Goal: Task Accomplishment & Management: Complete application form

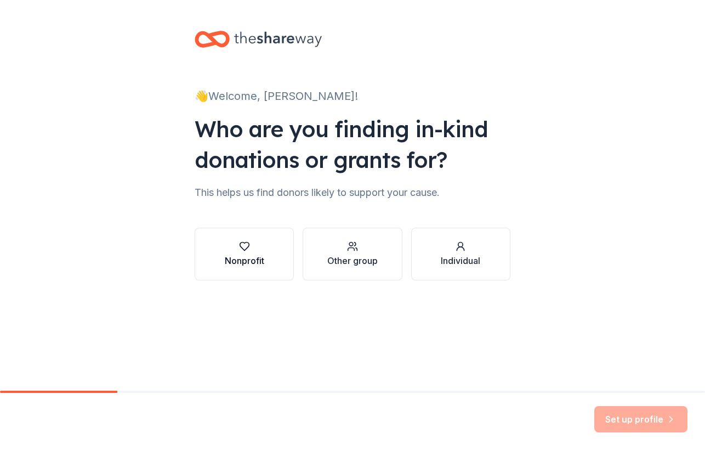
click at [252, 265] on div "Nonprofit" at bounding box center [244, 260] width 39 height 13
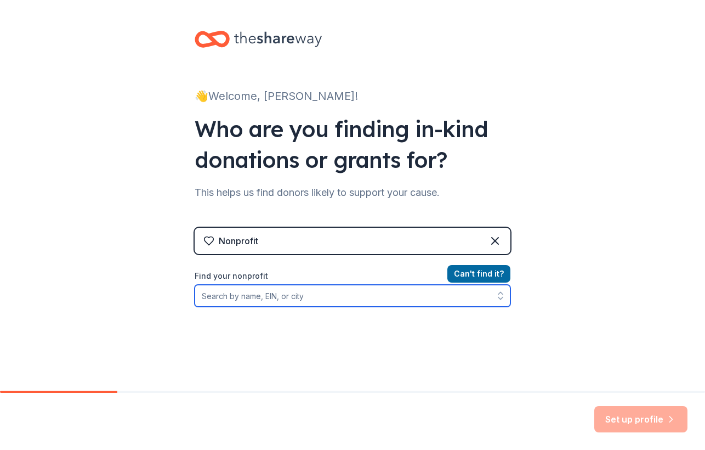
click at [356, 294] on input "Find your nonprofit" at bounding box center [353, 296] width 316 height 22
type input "Er"
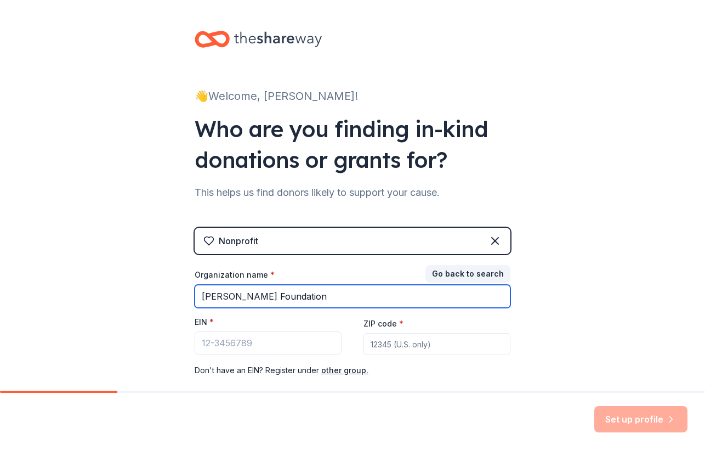
type input "Eron Gordon Foundation"
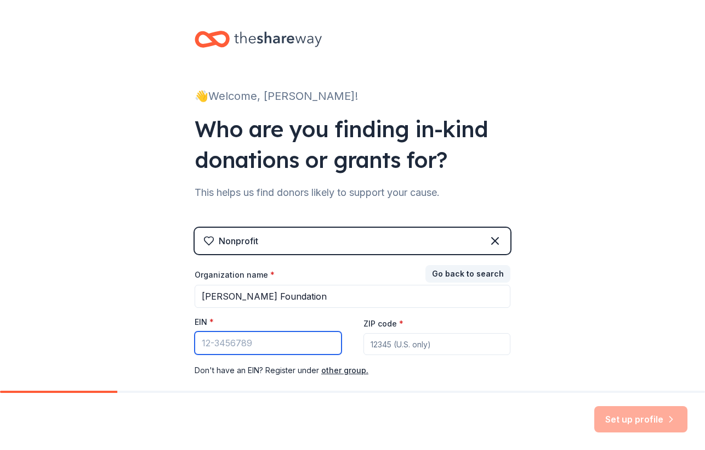
click at [310, 337] on input "EIN *" at bounding box center [268, 342] width 147 height 23
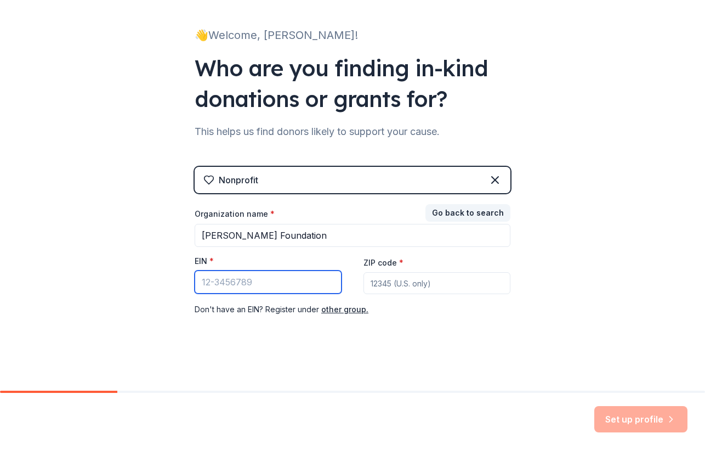
scroll to position [60, 0]
type input "92-3401689"
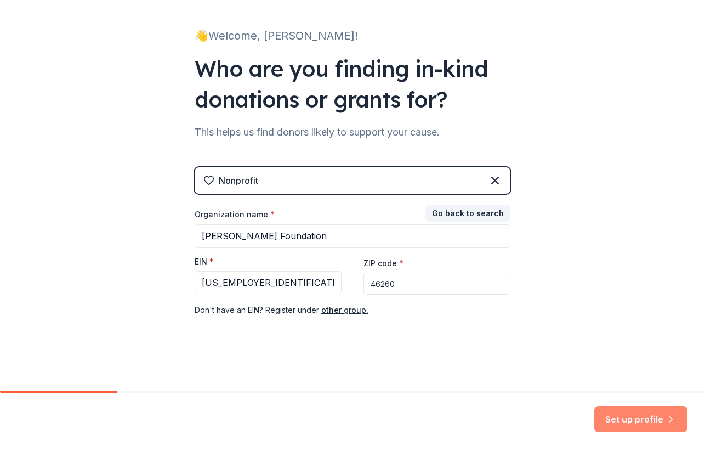
type input "46260"
click at [624, 411] on button "Set up profile" at bounding box center [640, 419] width 93 height 26
click at [644, 429] on div "Set up profile" at bounding box center [640, 419] width 93 height 26
click at [536, 252] on div "👋 Welcome, Eron! Who are you finding in-kind donations or grants for? This help…" at bounding box center [352, 165] width 705 height 451
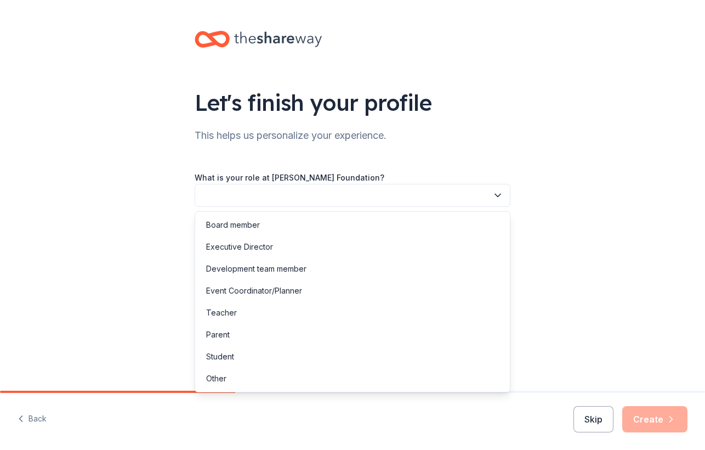
click at [364, 196] on button "button" at bounding box center [353, 195] width 316 height 23
click at [309, 251] on div "Executive Director" at bounding box center [352, 247] width 310 height 22
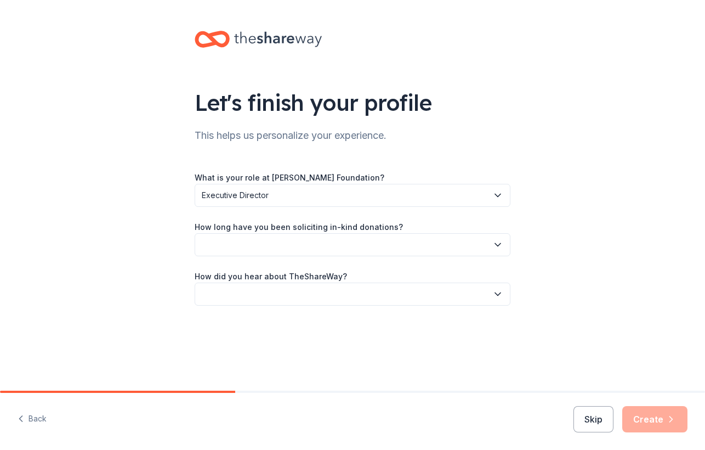
click at [357, 242] on button "button" at bounding box center [353, 244] width 316 height 23
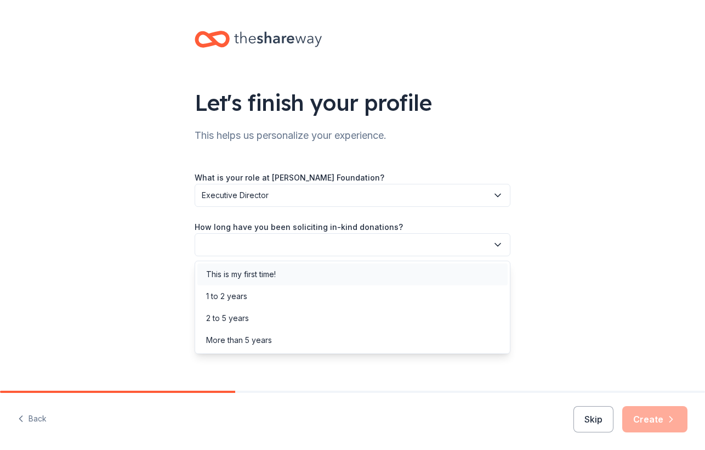
click at [347, 278] on div "This is my first time!" at bounding box center [352, 274] width 310 height 22
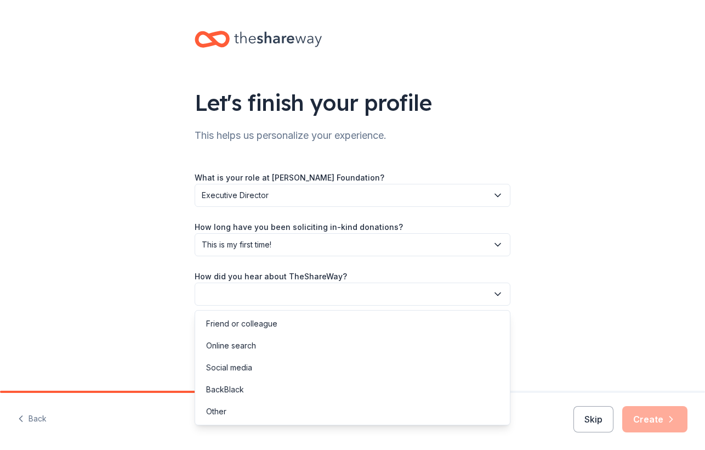
click at [367, 292] on button "button" at bounding box center [353, 293] width 316 height 23
click at [347, 366] on div "Social media" at bounding box center [352, 367] width 310 height 22
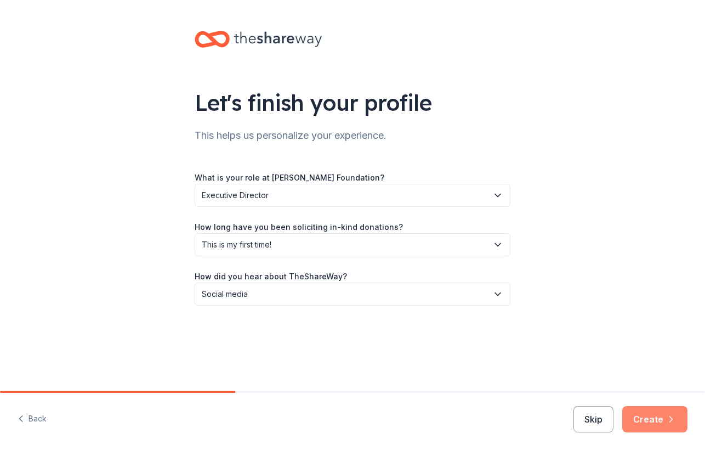
click at [633, 421] on button "Create" at bounding box center [654, 419] width 65 height 26
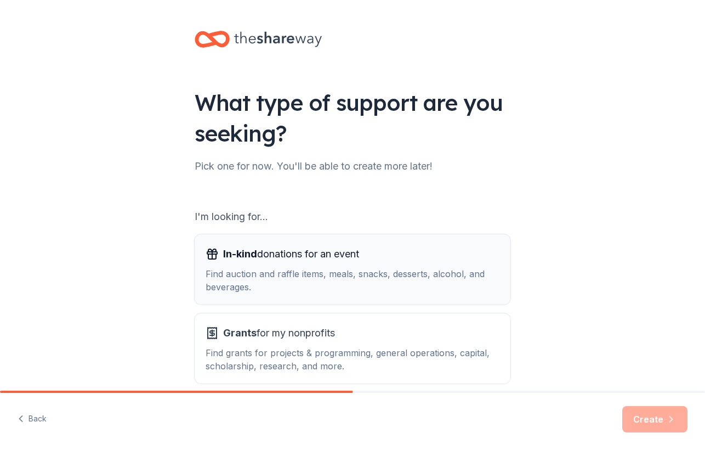
click at [414, 281] on div "Find auction and raffle items, meals, snacks, desserts, alcohol, and beverages." at bounding box center [353, 280] width 294 height 26
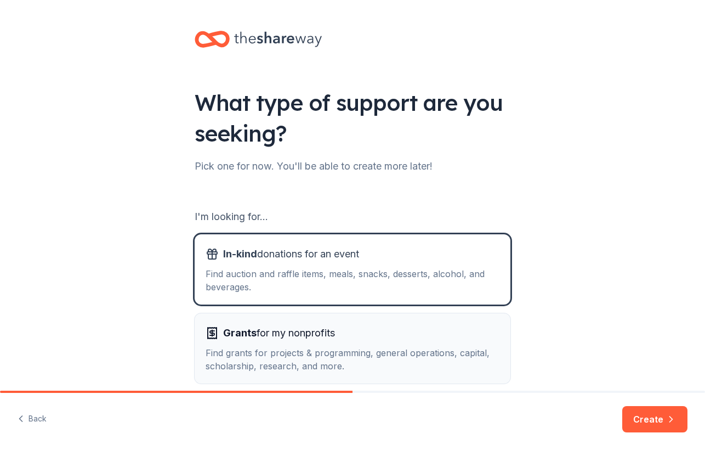
click at [411, 334] on div "Grants for my nonprofits" at bounding box center [353, 333] width 294 height 18
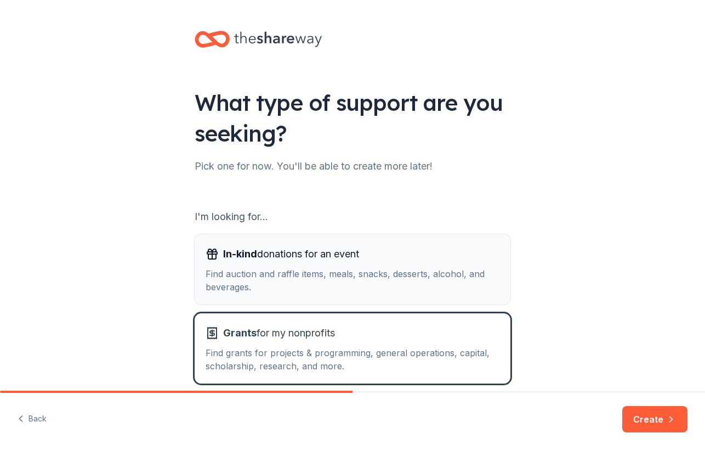
click at [497, 292] on div "Find auction and raffle items, meals, snacks, desserts, alcohol, and beverages." at bounding box center [353, 280] width 294 height 26
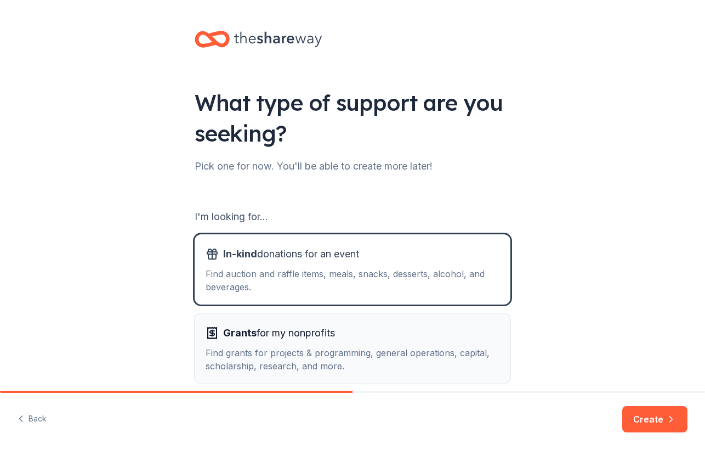
click at [497, 344] on div "Grants for my nonprofits Find grants for projects & programming, general operat…" at bounding box center [353, 348] width 294 height 48
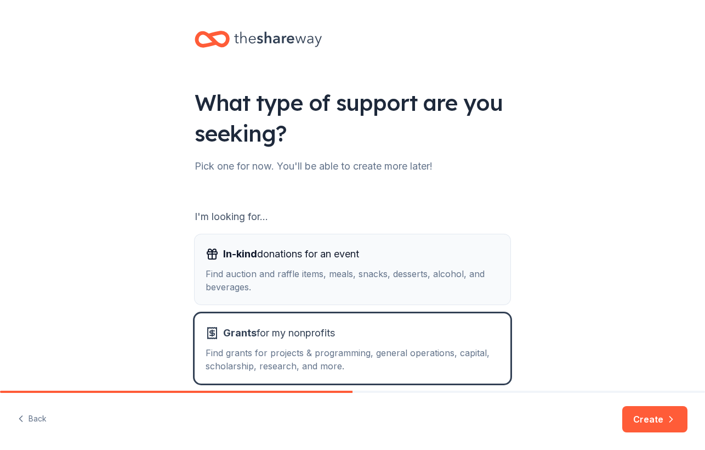
click at [473, 264] on div "In-kind donations for an event Find auction and raffle items, meals, snacks, de…" at bounding box center [353, 269] width 294 height 48
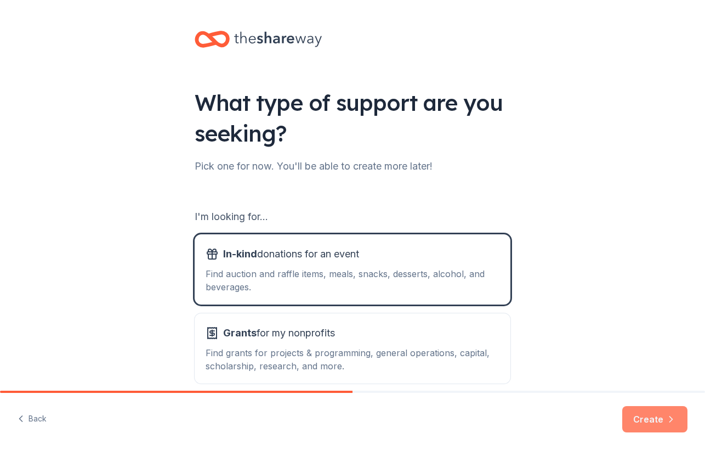
click at [648, 414] on button "Create" at bounding box center [654, 419] width 65 height 26
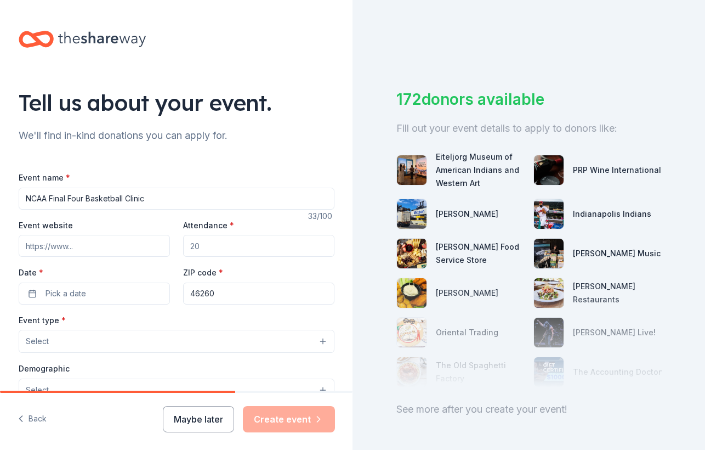
type input "NCAA Final Four Basketball Clinic"
click at [69, 246] on input "Event website" at bounding box center [94, 246] width 151 height 22
type input "erongordonfoundation.org"
click at [214, 238] on input "Attendance *" at bounding box center [258, 246] width 151 height 22
type input "1"
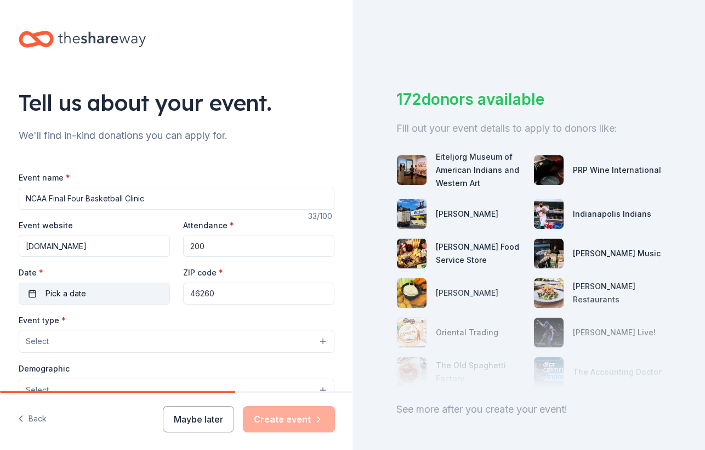
type input "200"
click at [150, 296] on button "Pick a date" at bounding box center [94, 293] width 151 height 22
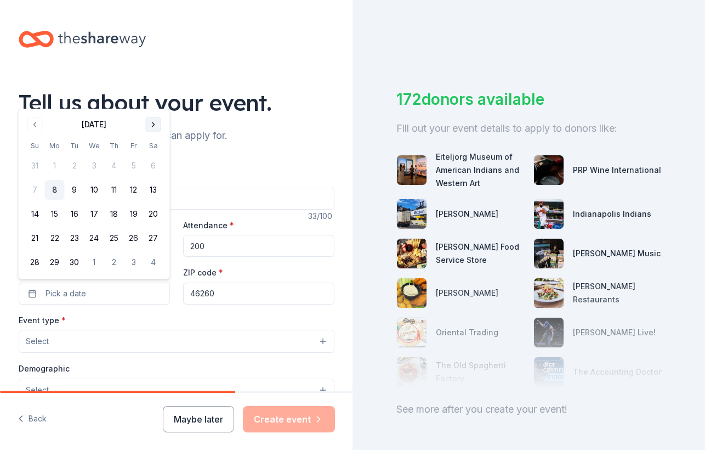
click at [150, 125] on button "Go to next month" at bounding box center [153, 124] width 15 height 15
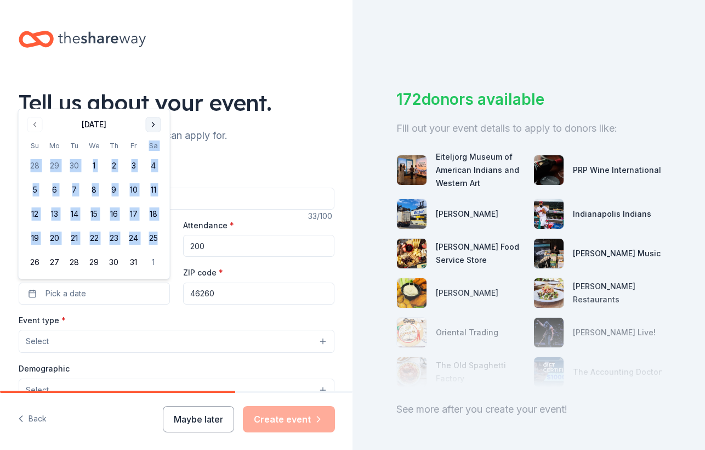
click at [150, 140] on th "Sa" at bounding box center [154, 146] width 20 height 12
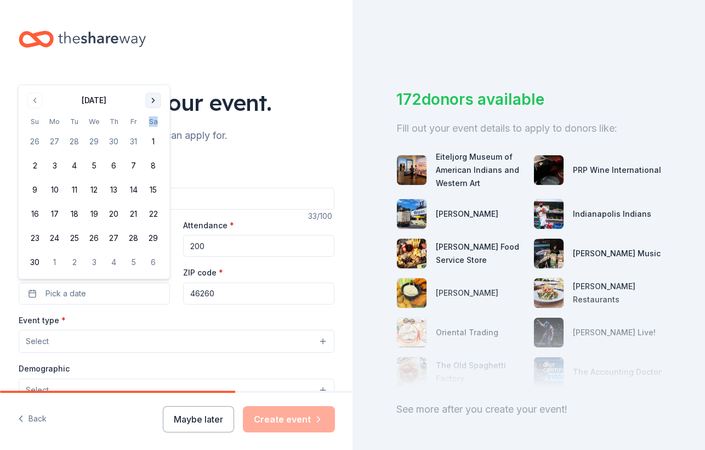
click at [150, 125] on th "Sa" at bounding box center [154, 122] width 20 height 12
click at [157, 99] on button "Go to next month" at bounding box center [153, 100] width 15 height 15
click at [157, 99] on div "Tell us about your event." at bounding box center [177, 102] width 316 height 31
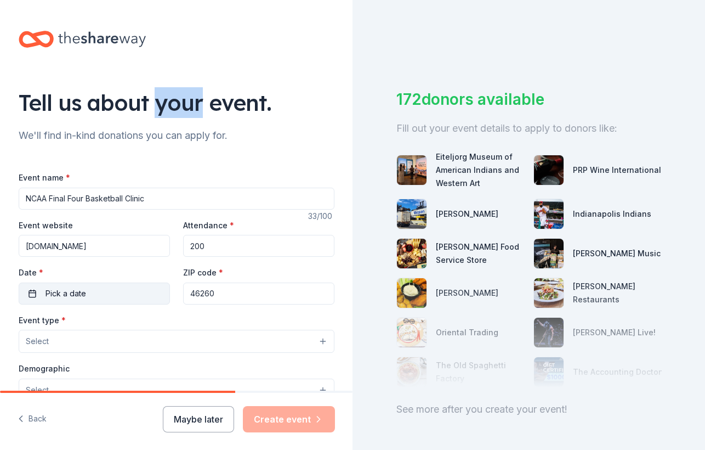
click at [108, 289] on button "Pick a date" at bounding box center [94, 293] width 151 height 22
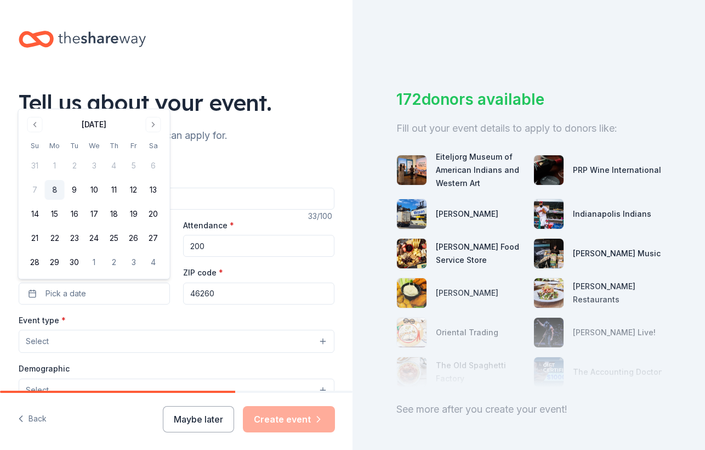
click at [145, 124] on div "September 2025" at bounding box center [94, 123] width 138 height 15
click at [147, 124] on button "Go to next month" at bounding box center [153, 124] width 15 height 15
click at [147, 125] on button "Go to next month" at bounding box center [153, 124] width 15 height 15
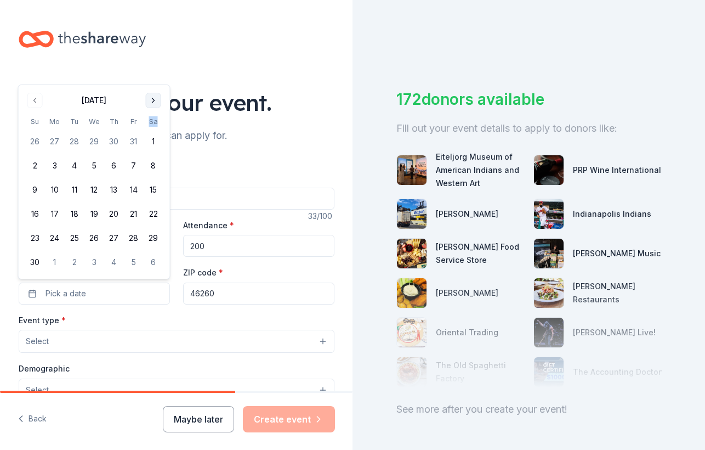
click at [147, 125] on th "Sa" at bounding box center [154, 122] width 20 height 12
click at [152, 98] on button "Go to next month" at bounding box center [153, 100] width 15 height 15
click at [150, 126] on button "Go to next month" at bounding box center [153, 124] width 15 height 15
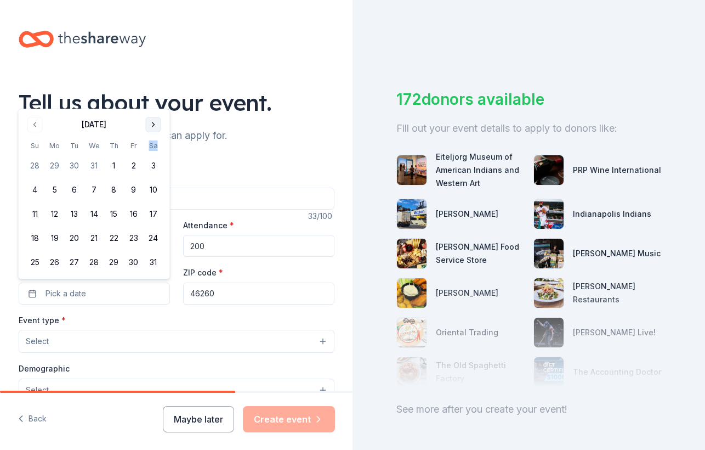
click at [150, 126] on button "Go to next month" at bounding box center [153, 124] width 15 height 15
click at [154, 147] on button "Go to next month" at bounding box center [153, 148] width 15 height 15
click at [149, 128] on button "Go to next month" at bounding box center [153, 124] width 15 height 15
click at [115, 168] on button "2" at bounding box center [114, 166] width 20 height 20
click at [173, 343] on button "Select" at bounding box center [177, 341] width 316 height 23
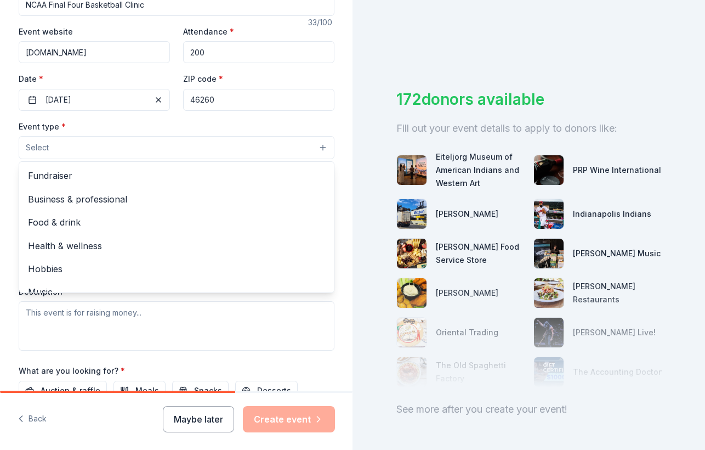
scroll to position [194, 0]
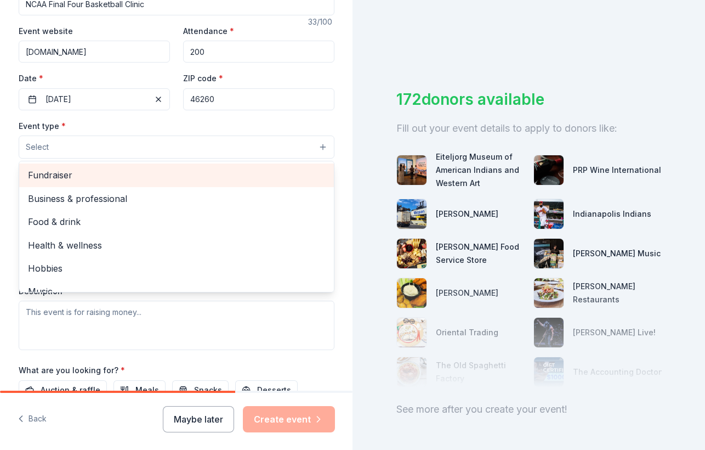
click at [173, 175] on span "Fundraiser" at bounding box center [176, 175] width 297 height 14
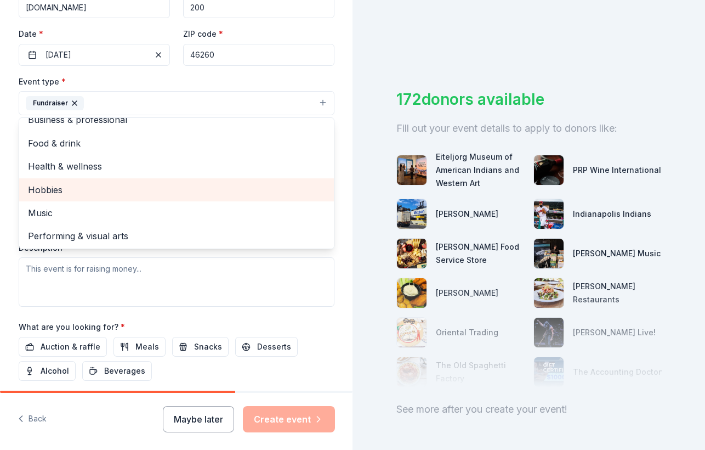
scroll to position [257, 0]
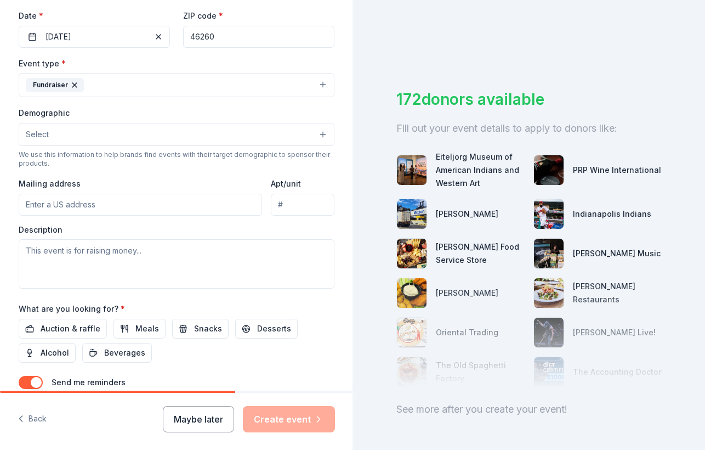
click at [217, 81] on button "Fundraiser" at bounding box center [177, 85] width 316 height 24
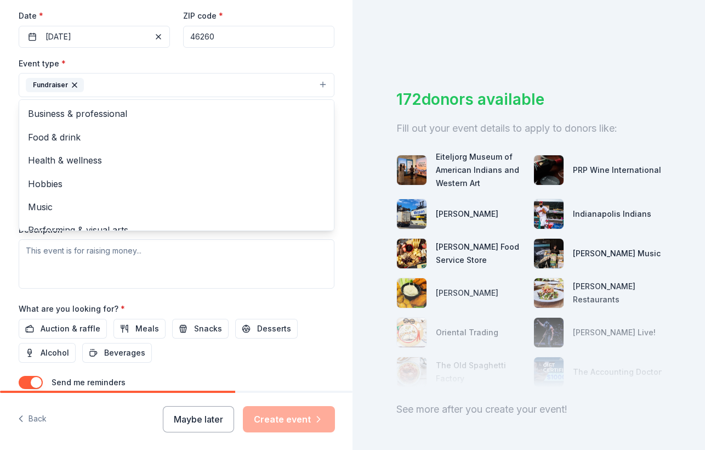
scroll to position [0, 0]
click at [342, 248] on div "Tell us about your event. We'll find in-kind donations you can apply for. Event…" at bounding box center [176, 108] width 351 height 731
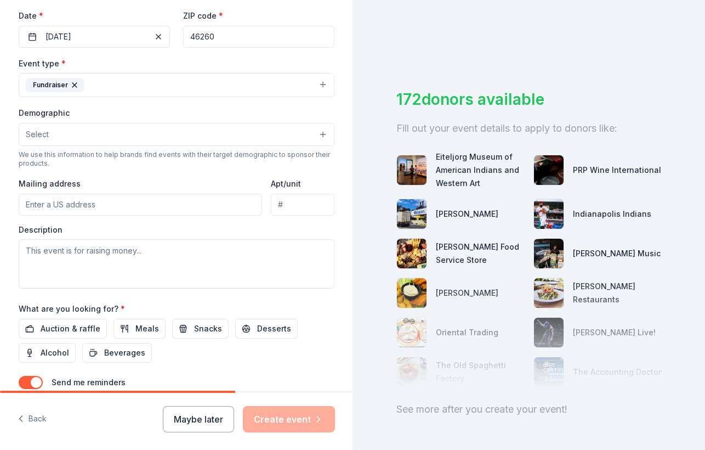
click at [251, 116] on div "Demographic Select" at bounding box center [177, 126] width 316 height 40
click at [251, 128] on button "Select" at bounding box center [177, 134] width 316 height 23
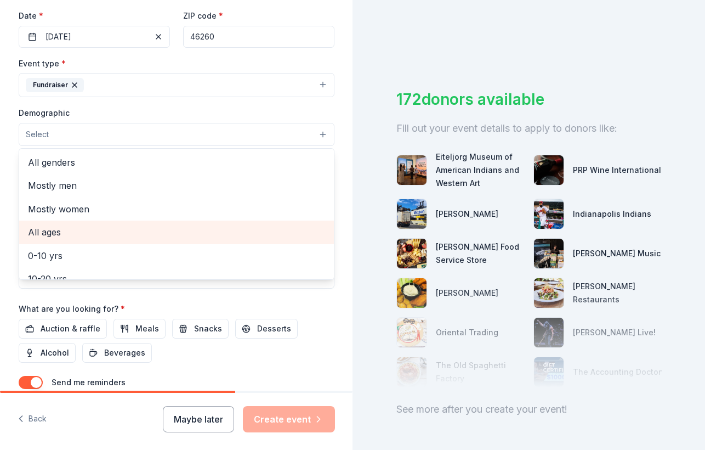
click at [223, 229] on span "All ages" at bounding box center [176, 232] width 297 height 14
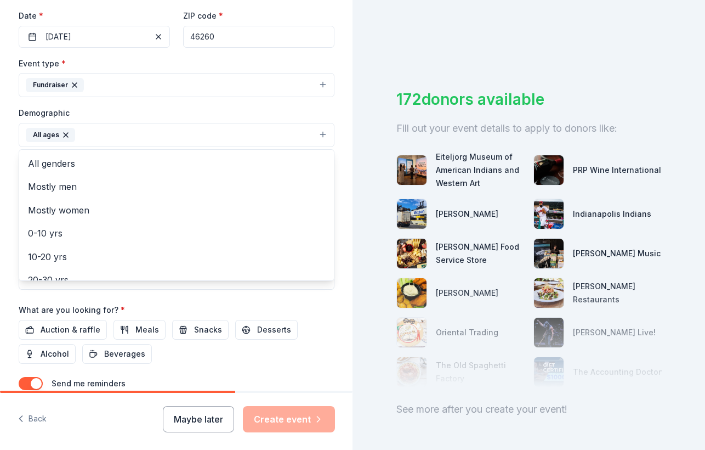
scroll to position [251, 0]
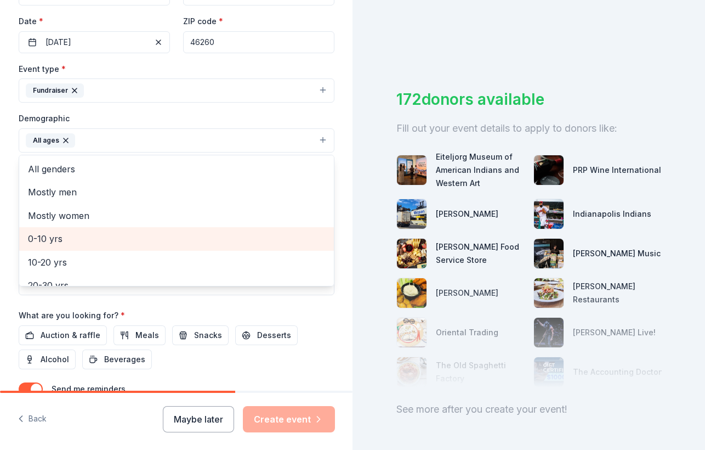
click at [249, 231] on span "0-10 yrs" at bounding box center [176, 238] width 297 height 14
click at [228, 240] on span "10-20 yrs" at bounding box center [176, 238] width 297 height 14
click at [225, 243] on div "20-30 yrs" at bounding box center [176, 238] width 315 height 23
click at [225, 235] on span "30-40 yrs" at bounding box center [176, 238] width 297 height 14
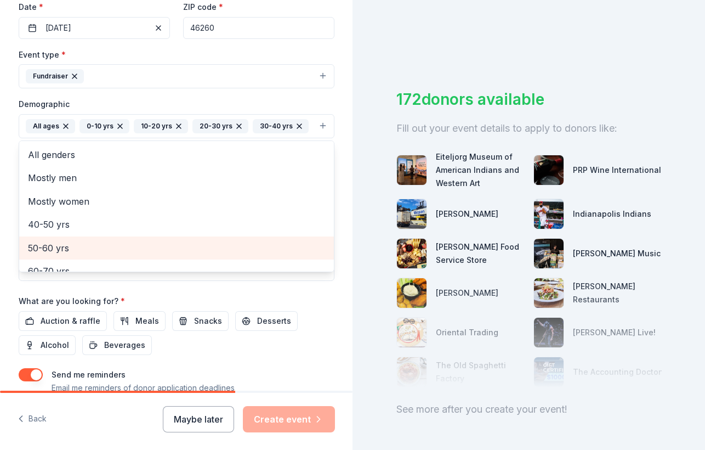
scroll to position [262, 0]
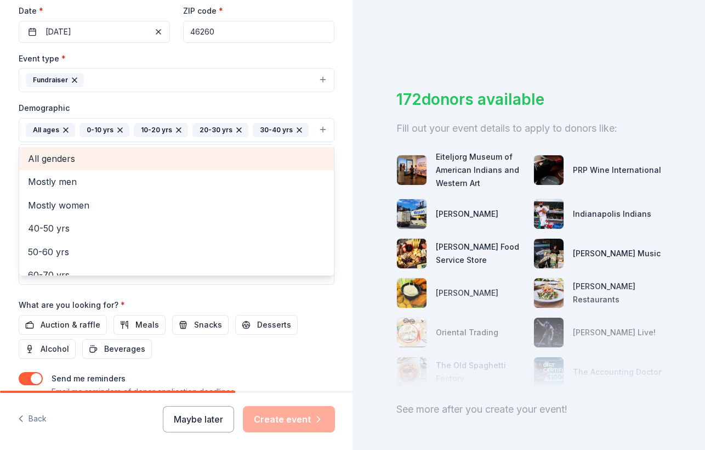
click at [244, 151] on span "All genders" at bounding box center [176, 158] width 297 height 14
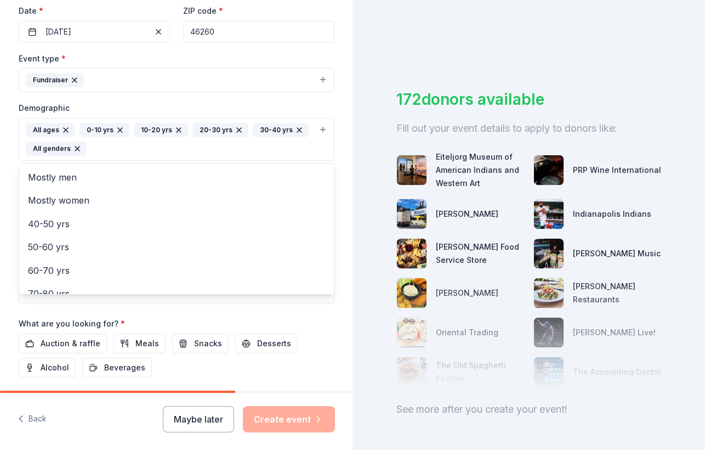
click at [344, 217] on div "Tell us about your event. We'll find in-kind donations you can apply for. Event…" at bounding box center [176, 113] width 351 height 751
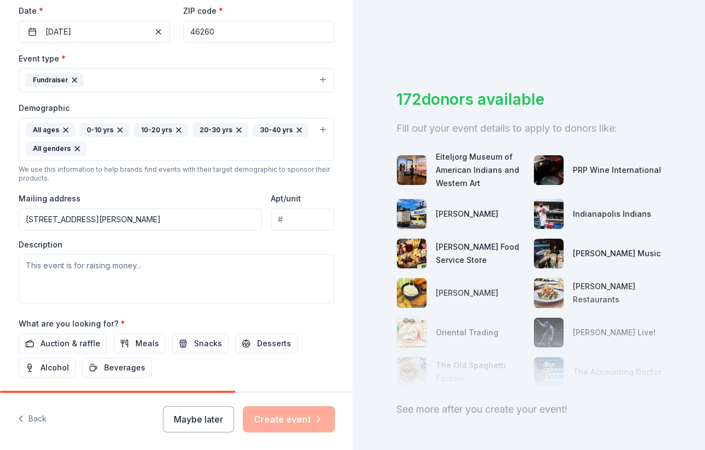
type input "6728 Hoover Road, Indianapolis, IN, 46260"
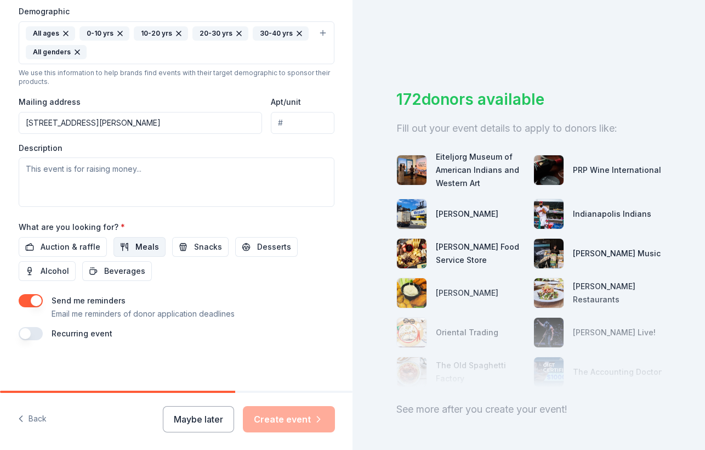
scroll to position [357, 0]
click at [87, 245] on span "Auction & raffle" at bounding box center [71, 247] width 60 height 13
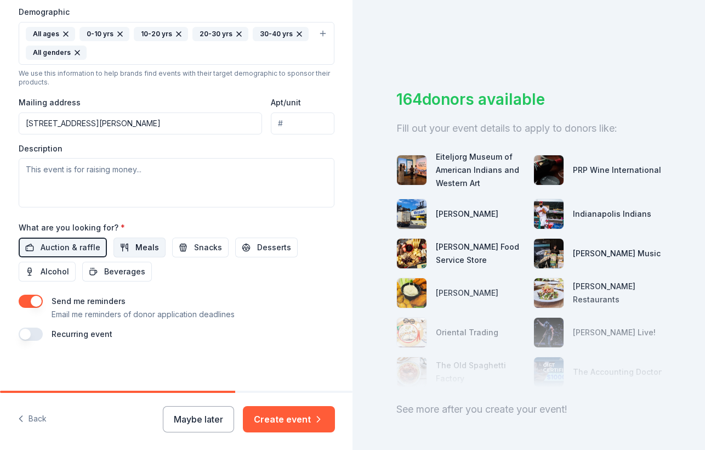
click at [138, 243] on span "Meals" at bounding box center [147, 247] width 24 height 13
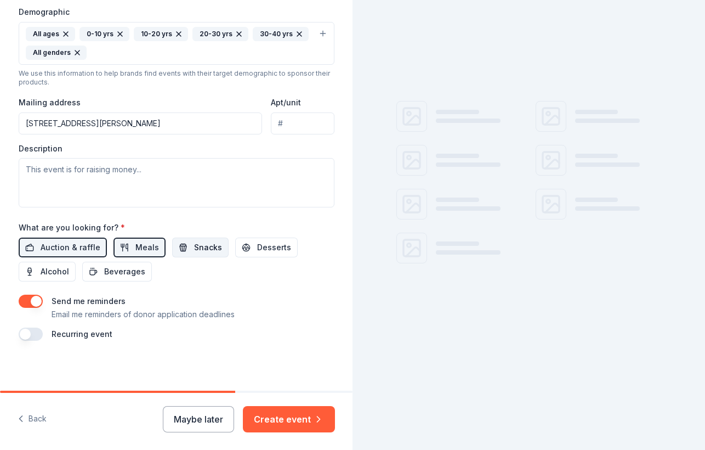
click at [198, 242] on span "Snacks" at bounding box center [208, 247] width 28 height 13
click at [257, 251] on span "Desserts" at bounding box center [274, 247] width 34 height 13
click at [138, 270] on span "Beverages" at bounding box center [124, 271] width 41 height 13
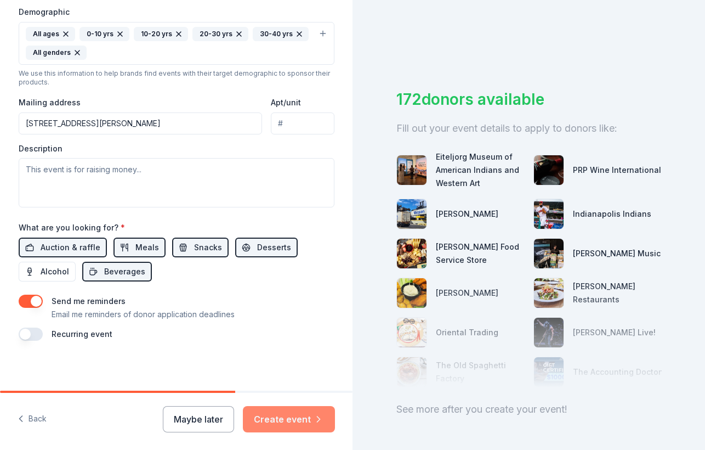
click at [305, 418] on button "Create event" at bounding box center [289, 419] width 92 height 26
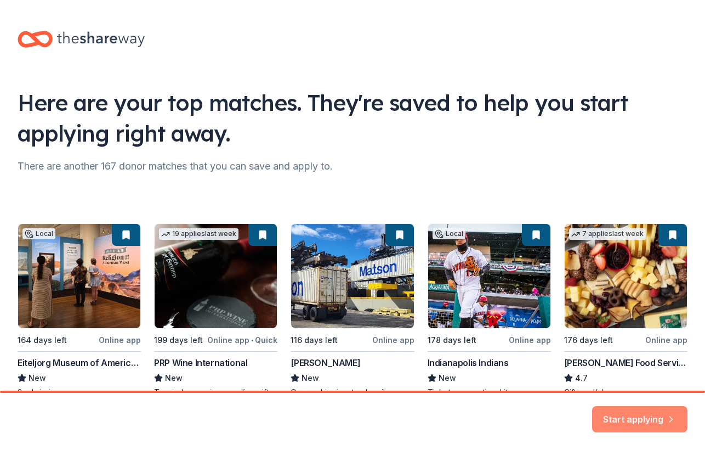
click at [653, 412] on button "Start applying" at bounding box center [639, 412] width 95 height 26
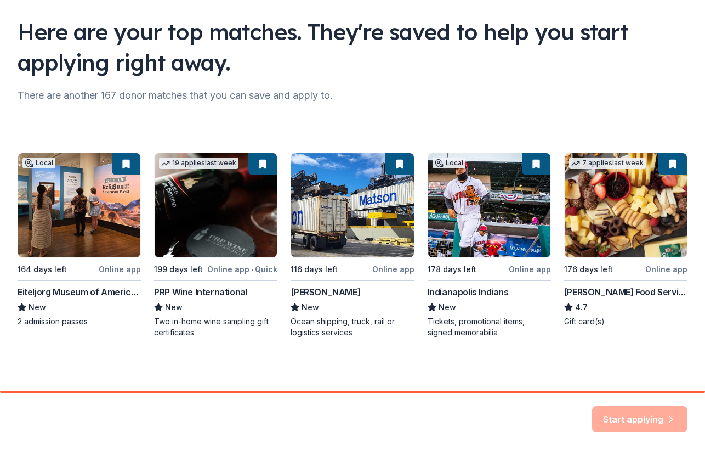
scroll to position [53, 0]
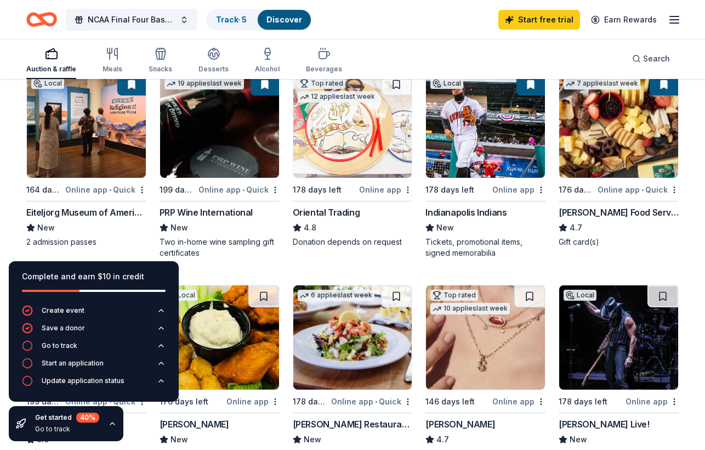
scroll to position [127, 0]
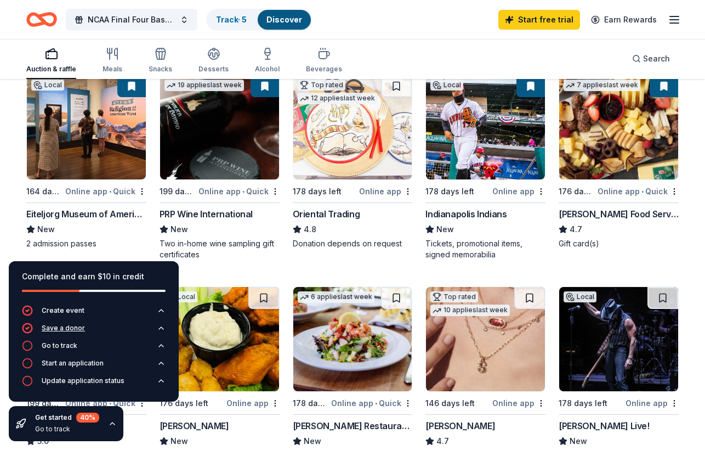
click at [74, 339] on button "Save a donor" at bounding box center [94, 331] width 144 height 18
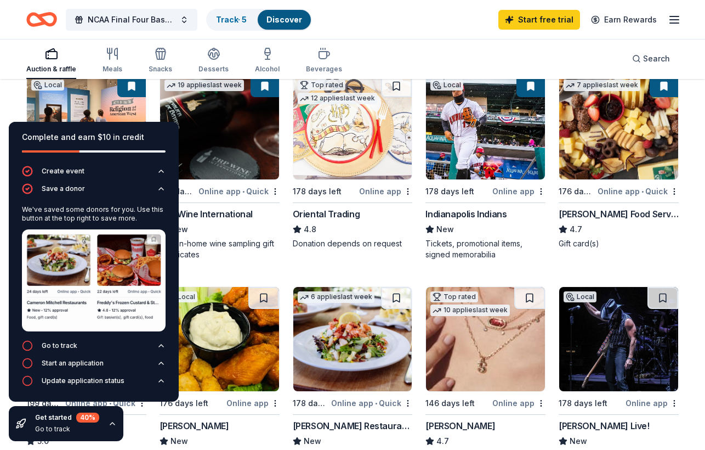
click at [161, 133] on div "Complete and earn $10 in credit" at bounding box center [94, 136] width 144 height 13
click at [408, 41] on div "Auction & raffle Meals Snacks Desserts Alcohol Beverages Search" at bounding box center [352, 58] width 652 height 41
click at [71, 348] on div "Go to track" at bounding box center [60, 345] width 36 height 9
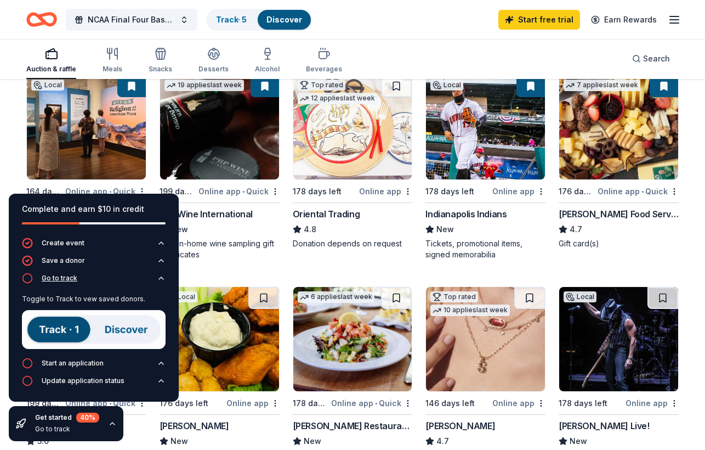
click at [76, 280] on button "Go to track" at bounding box center [94, 281] width 144 height 18
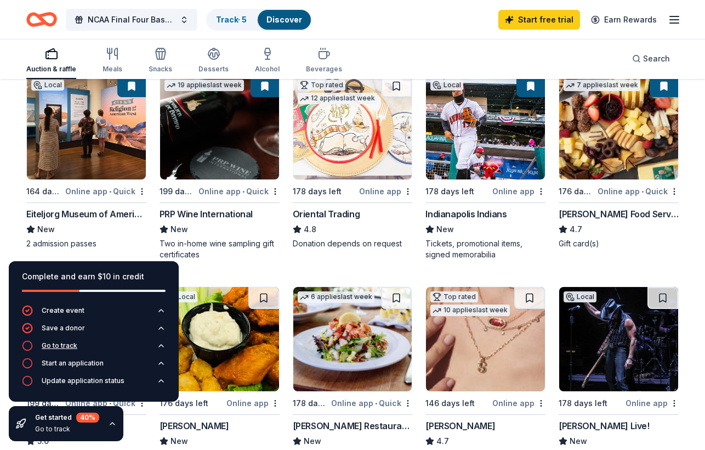
click at [26, 343] on icon "button" at bounding box center [27, 345] width 11 height 11
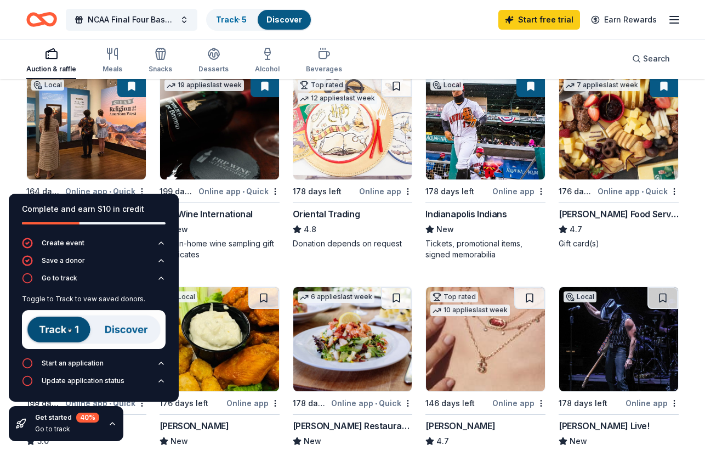
click at [391, 13] on div "NCAA Final Four Basketball Clinic Track · 5 Discover Start free trial Earn Rewa…" at bounding box center [352, 20] width 652 height 26
drag, startPoint x: 141, startPoint y: 214, endPoint x: 154, endPoint y: 258, distance: 45.6
click at [150, 247] on div "Complete and earn $10 in credit Create event Save a donor Go to track Toggle to…" at bounding box center [94, 298] width 170 height 208
click at [675, 18] on icon "button" at bounding box center [674, 19] width 13 height 13
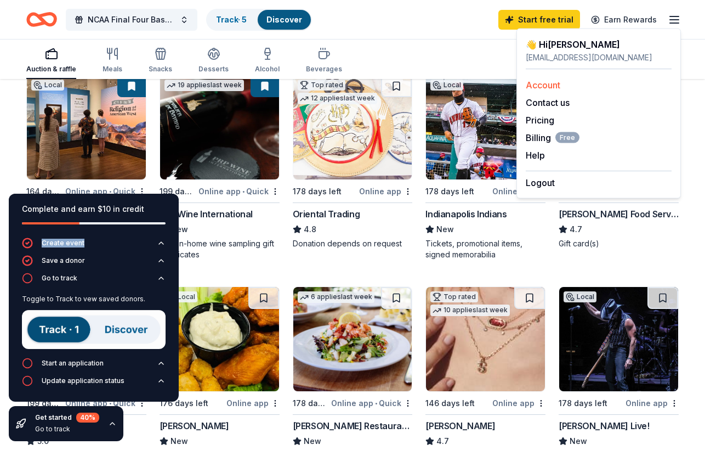
click at [554, 87] on link "Account" at bounding box center [543, 84] width 35 height 11
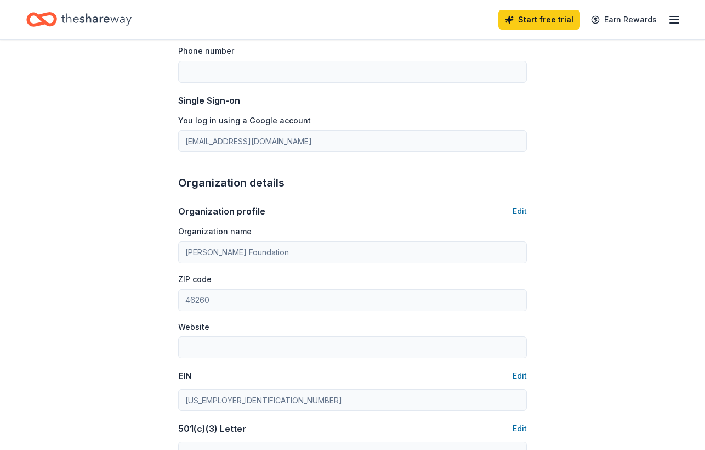
scroll to position [182, 0]
click at [270, 69] on input "Phone number" at bounding box center [352, 72] width 349 height 22
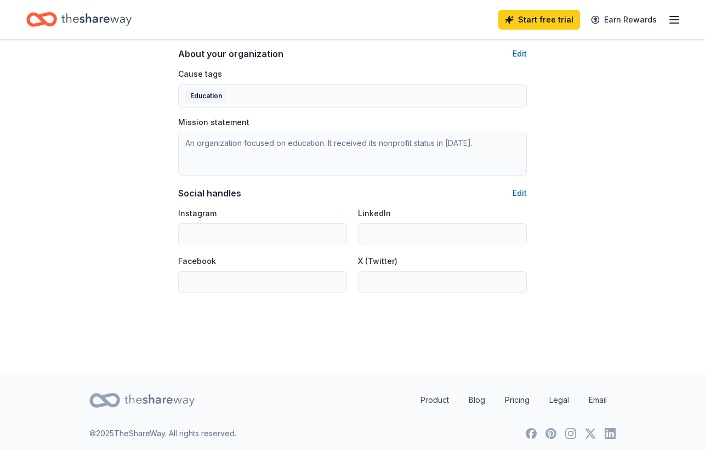
scroll to position [609, 0]
click at [674, 20] on line "button" at bounding box center [674, 20] width 9 height 0
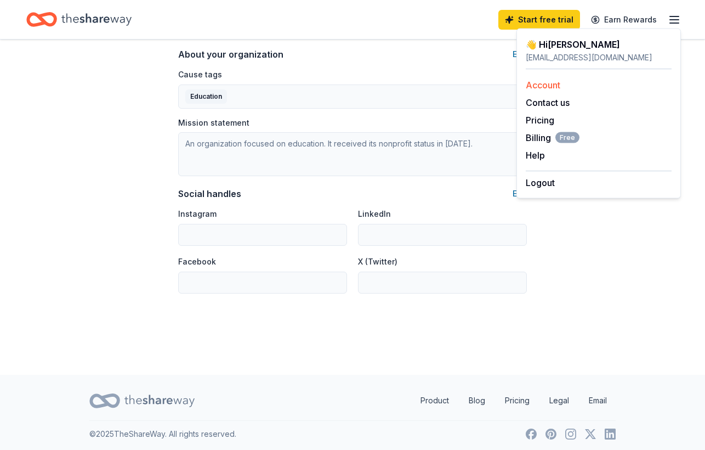
click at [556, 82] on link "Account" at bounding box center [543, 84] width 35 height 11
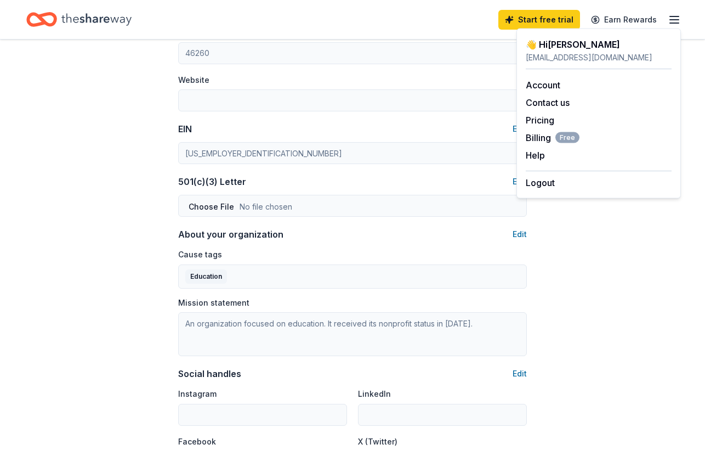
scroll to position [400, 0]
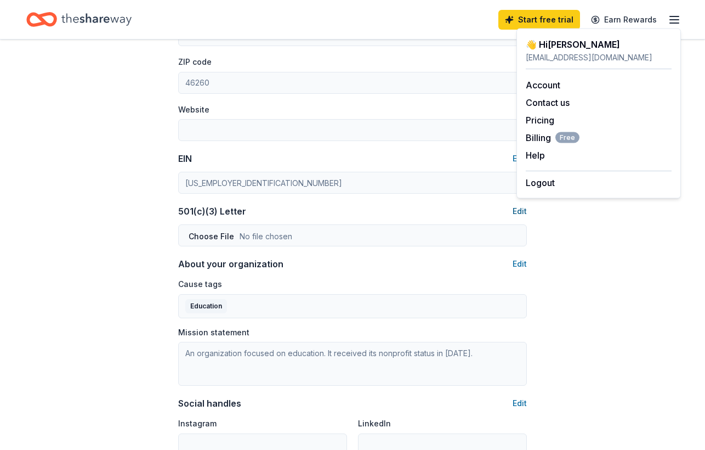
click at [520, 213] on button "Edit" at bounding box center [520, 211] width 14 height 13
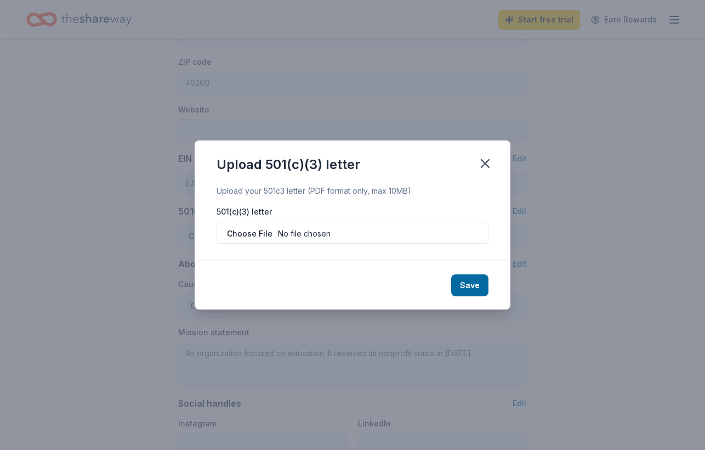
click at [260, 230] on input "file" at bounding box center [353, 233] width 272 height 22
type input "C:\fakepath\IMG_2832.pdf"
click at [473, 286] on button "Save" at bounding box center [469, 285] width 37 height 22
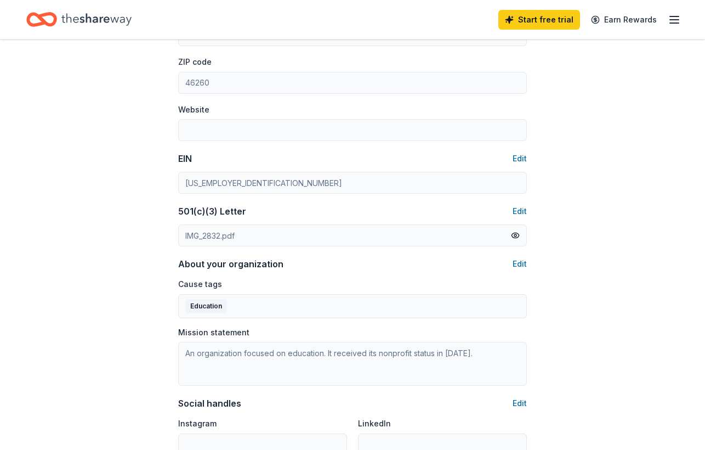
click at [398, 127] on input "Website" at bounding box center [352, 130] width 349 height 22
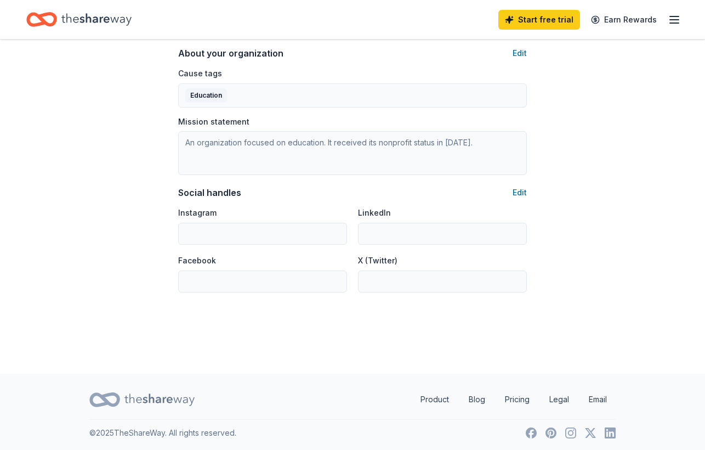
scroll to position [609, 0]
click at [270, 226] on input "Instagram" at bounding box center [262, 235] width 169 height 22
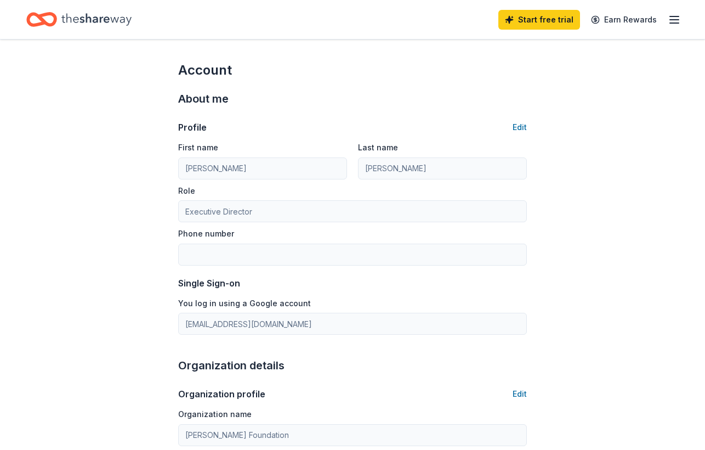
scroll to position [0, 0]
click at [671, 21] on icon "button" at bounding box center [674, 19] width 13 height 13
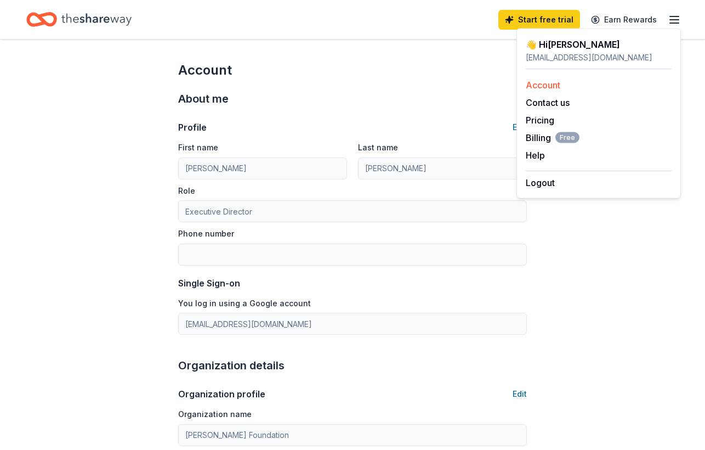
click at [542, 87] on link "Account" at bounding box center [543, 84] width 35 height 11
click at [544, 83] on link "Account" at bounding box center [543, 84] width 35 height 11
click at [543, 132] on span "Billing Free" at bounding box center [553, 137] width 54 height 13
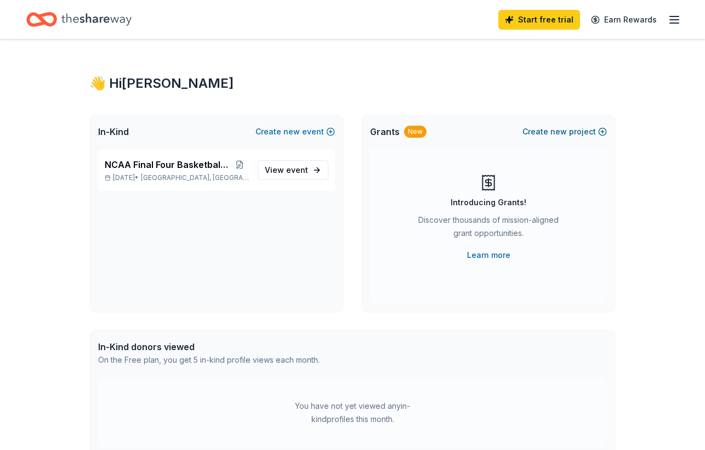
click at [561, 129] on span "new" at bounding box center [558, 131] width 16 height 13
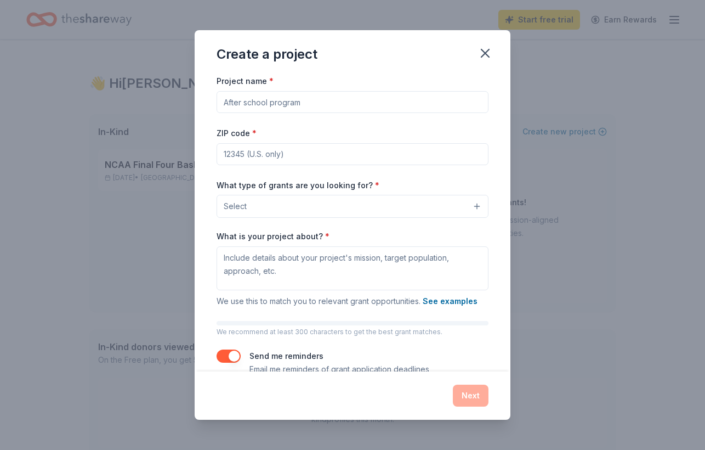
click at [371, 106] on input "Project name *" at bounding box center [353, 102] width 272 height 22
type input "NCAA Final Four Basketball Clinic"
click at [406, 157] on input "ZIP code *" at bounding box center [353, 154] width 272 height 22
type input "46260"
click at [390, 209] on button "Select" at bounding box center [353, 206] width 272 height 23
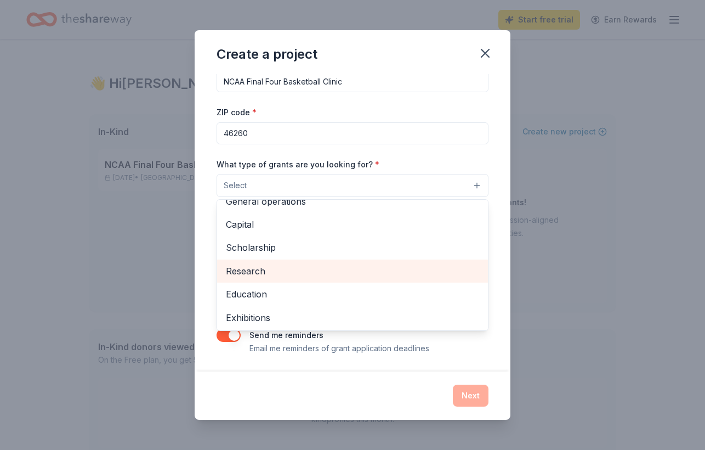
scroll to position [31, 0]
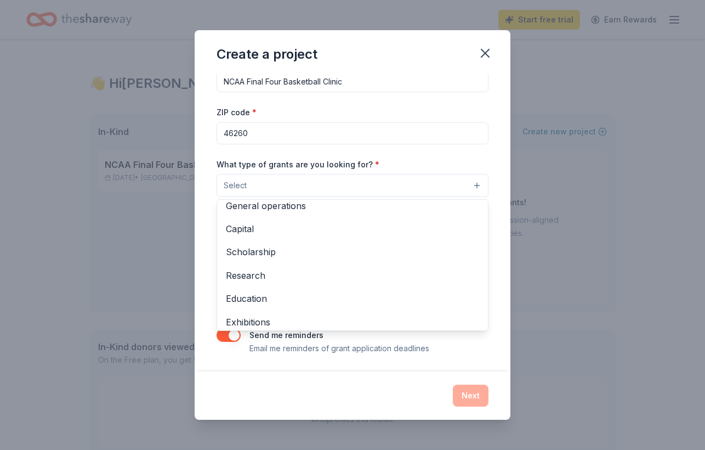
click at [468, 152] on div "Project name * NCAA Final Four Basketball Clinic ZIP code * 46260 What type of …" at bounding box center [353, 203] width 272 height 301
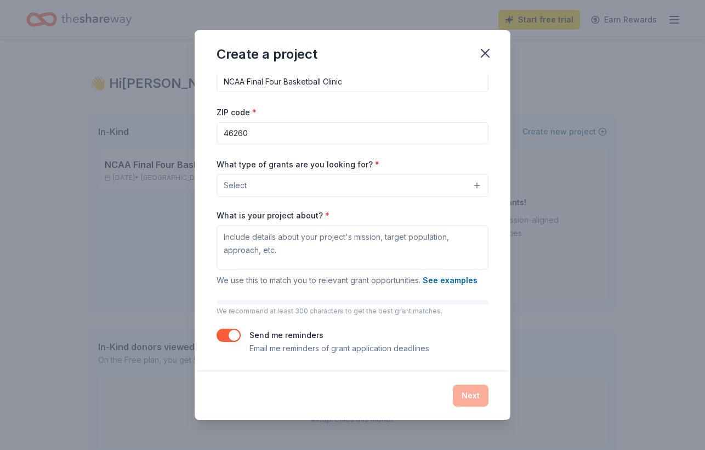
click at [379, 185] on button "Select" at bounding box center [353, 185] width 272 height 23
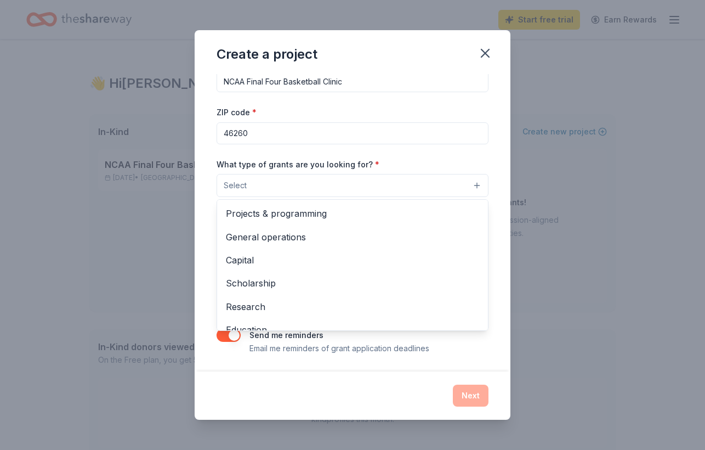
click at [486, 154] on div "Project name * NCAA Final Four Basketball Clinic ZIP code * 46260 What type of …" at bounding box center [353, 203] width 272 height 301
click at [463, 181] on button "Select" at bounding box center [353, 185] width 272 height 23
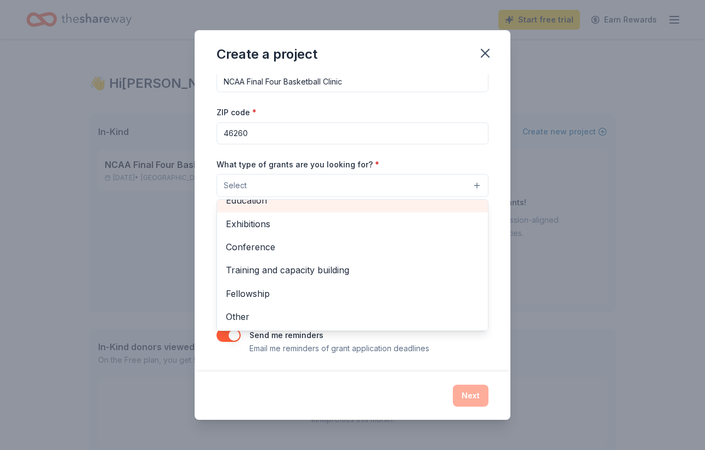
scroll to position [127, 0]
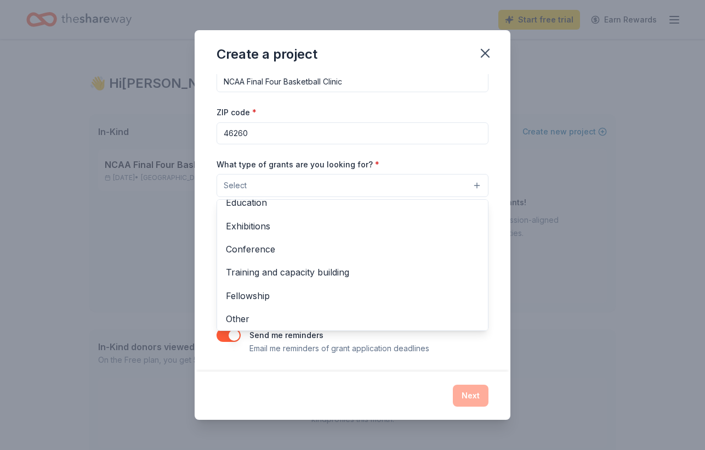
click at [450, 167] on div "What type of grants are you looking for? * Select Projects & programming Genera…" at bounding box center [353, 177] width 272 height 40
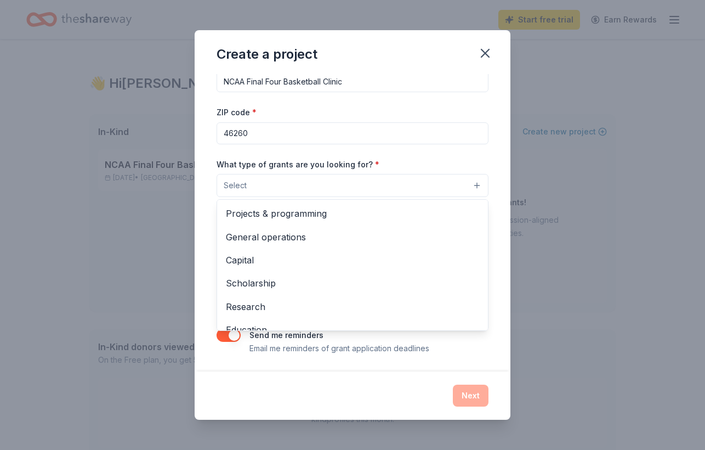
click at [458, 179] on button "Select" at bounding box center [353, 185] width 272 height 23
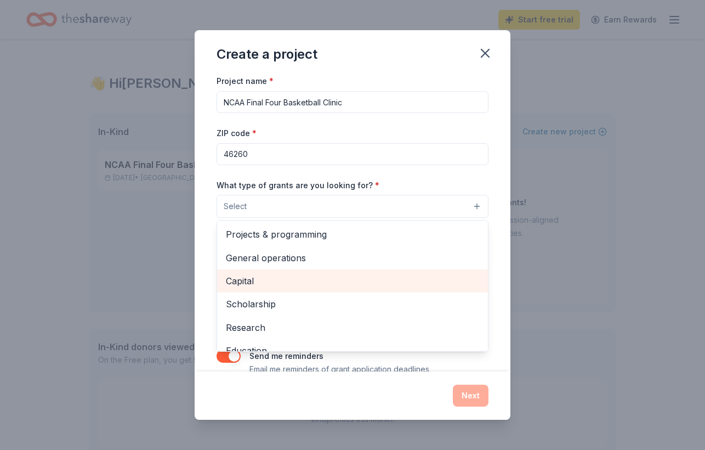
scroll to position [0, 0]
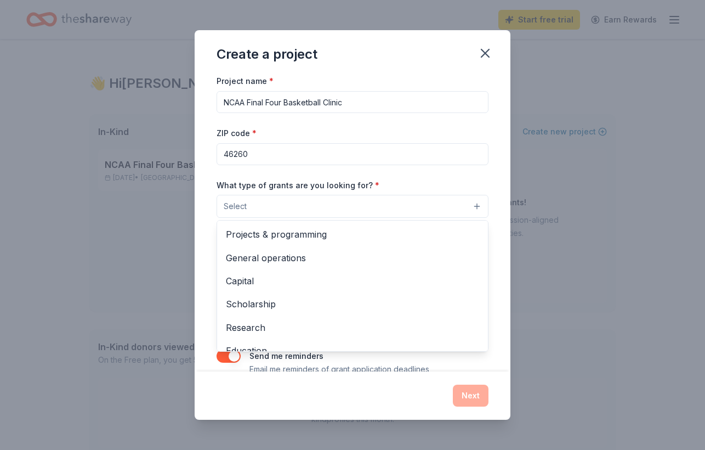
click at [379, 177] on div "Project name * NCAA Final Four Basketball Clinic ZIP code * 46260 What type of …" at bounding box center [353, 224] width 272 height 301
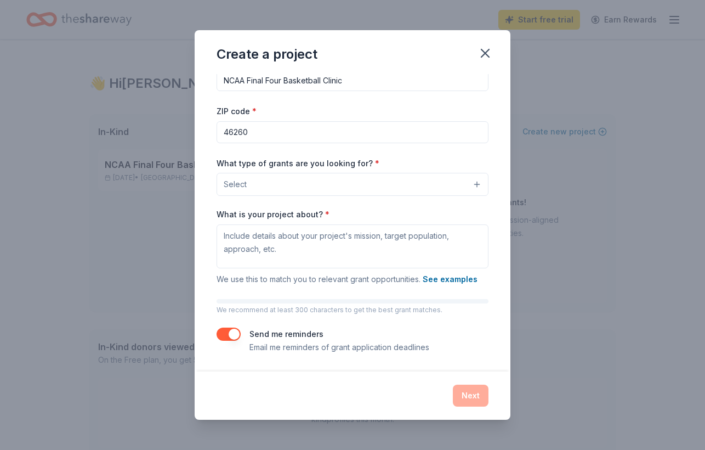
scroll to position [21, 0]
click at [407, 190] on button "Select" at bounding box center [353, 185] width 272 height 23
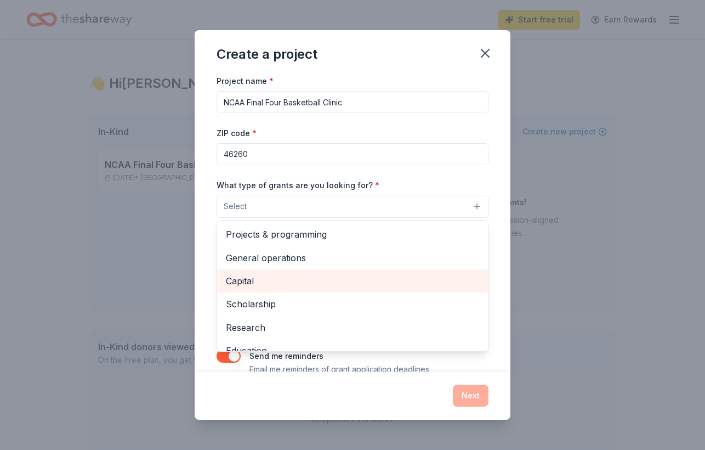
scroll to position [0, 0]
click at [362, 278] on span "Capital" at bounding box center [352, 281] width 253 height 14
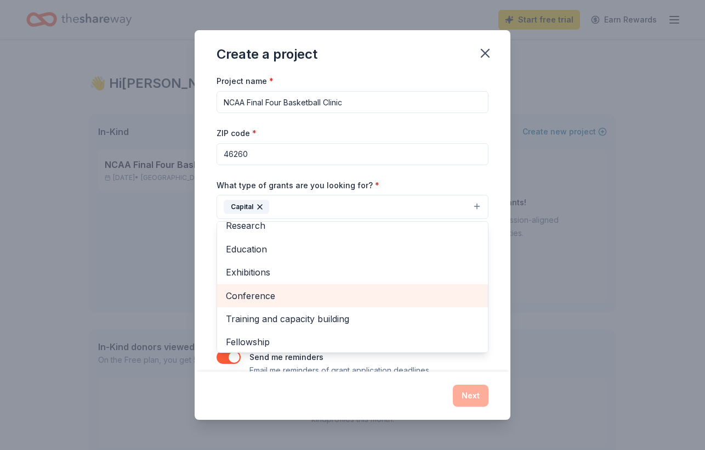
scroll to position [74, 0]
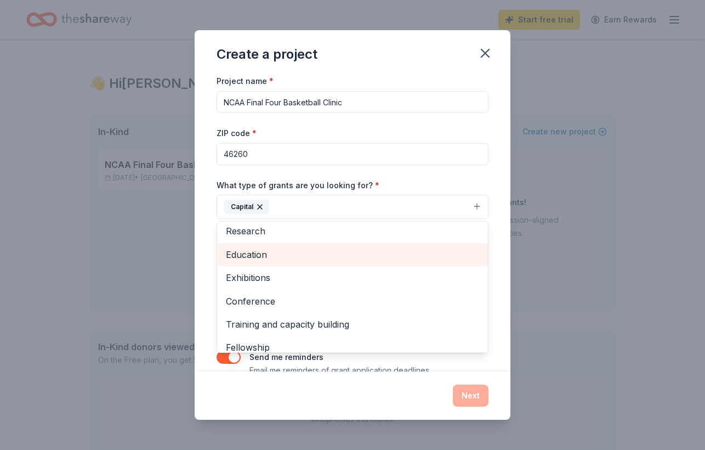
click at [377, 252] on span "Education" at bounding box center [352, 254] width 253 height 14
click at [383, 258] on span "Exhibitions" at bounding box center [352, 254] width 253 height 14
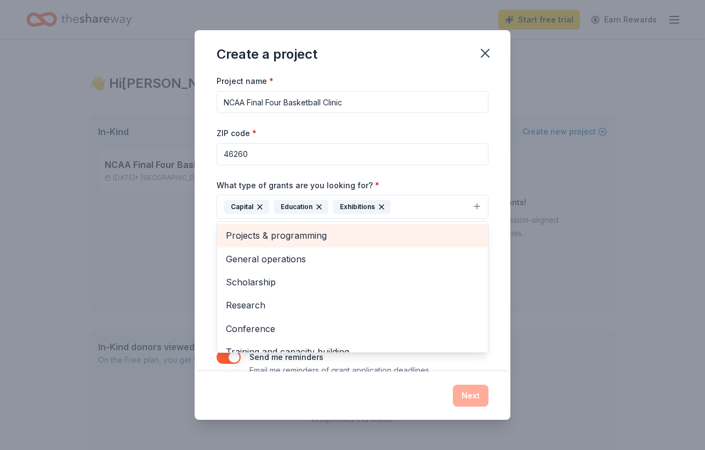
scroll to position [0, 0]
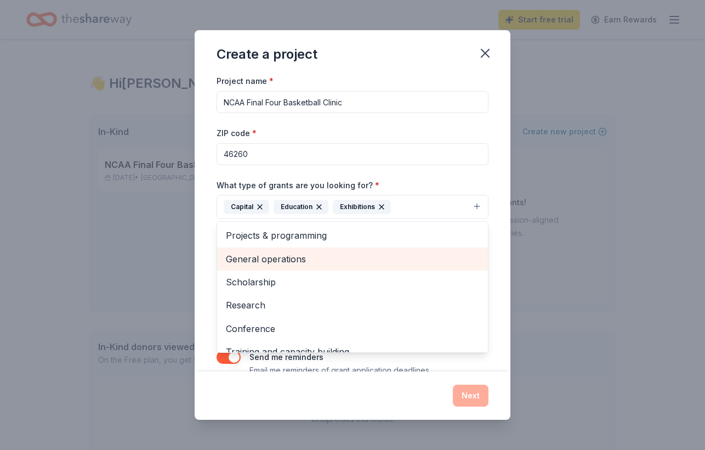
click at [382, 252] on span "General operations" at bounding box center [352, 259] width 253 height 14
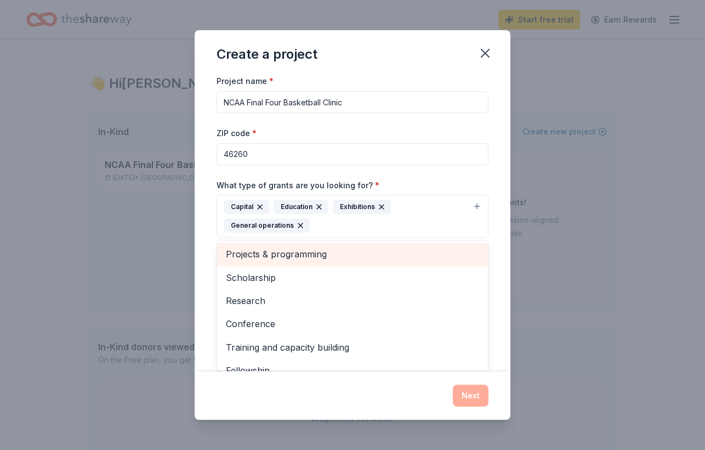
click at [380, 254] on span "Projects & programming" at bounding box center [352, 254] width 253 height 14
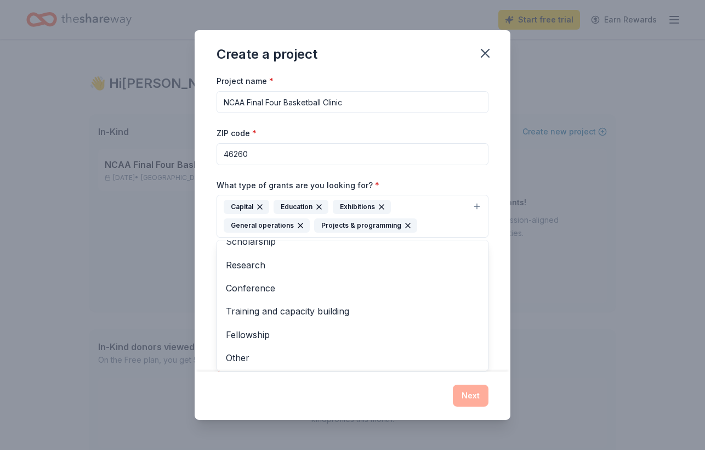
scroll to position [12, 0]
click at [436, 173] on div "Project name * NCAA Final Four Basketball Clinic ZIP code * 46260 What type of …" at bounding box center [353, 234] width 272 height 321
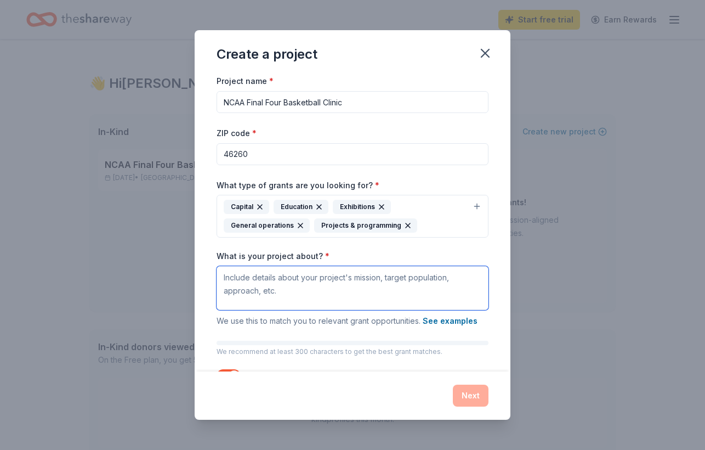
click at [374, 275] on textarea "What is your project about? *" at bounding box center [353, 288] width 272 height 44
paste textarea "The [PERSON_NAME] Foundation’s NCAA Final Four Basketball Clinic is an exciting…"
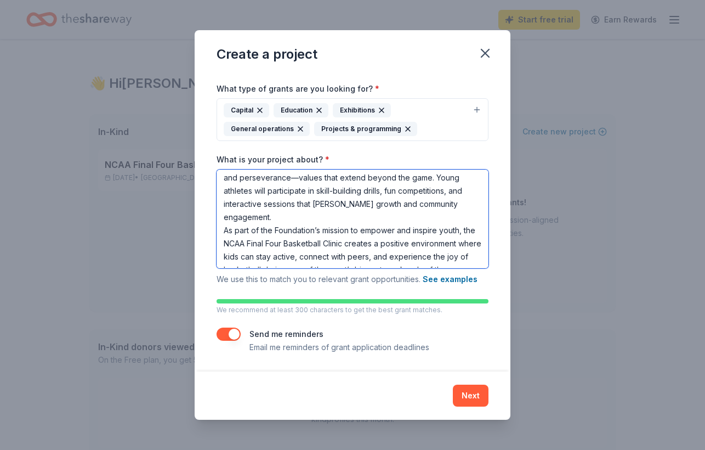
scroll to position [95, 0]
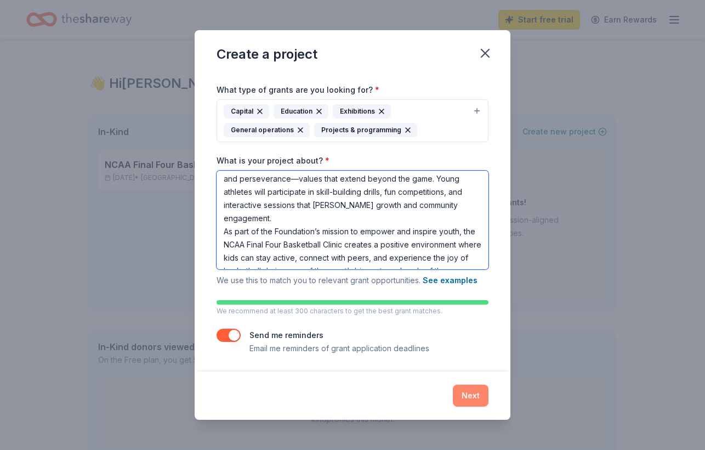
type textarea "The [PERSON_NAME] Foundation’s NCAA Final Four Basketball Clinic is an exciting…"
click at [471, 390] on button "Next" at bounding box center [471, 395] width 36 height 22
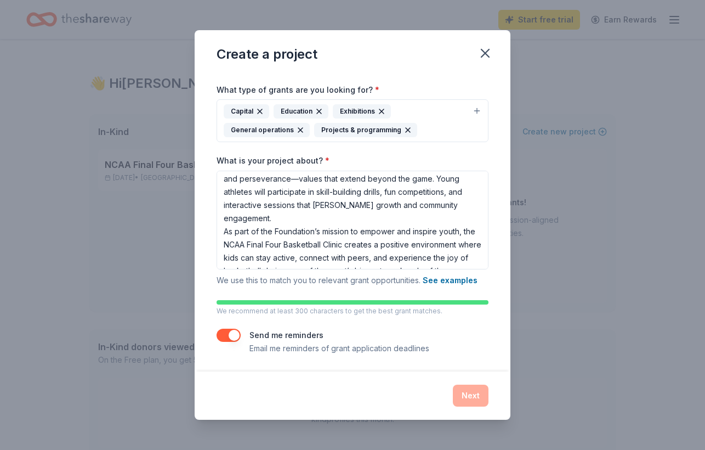
scroll to position [0, 0]
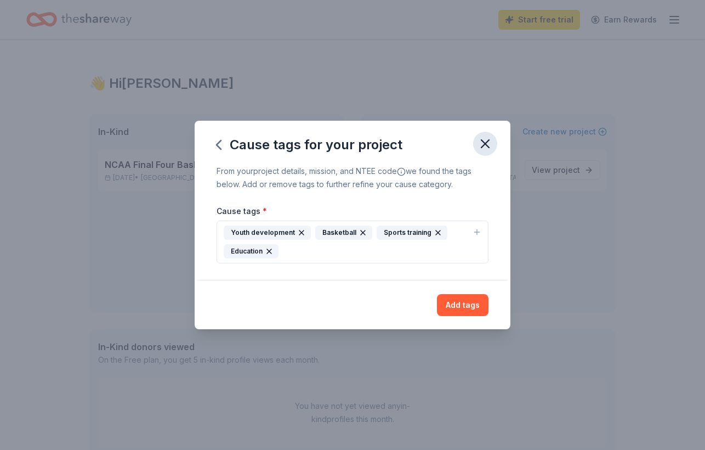
click at [490, 145] on icon "button" at bounding box center [485, 143] width 15 height 15
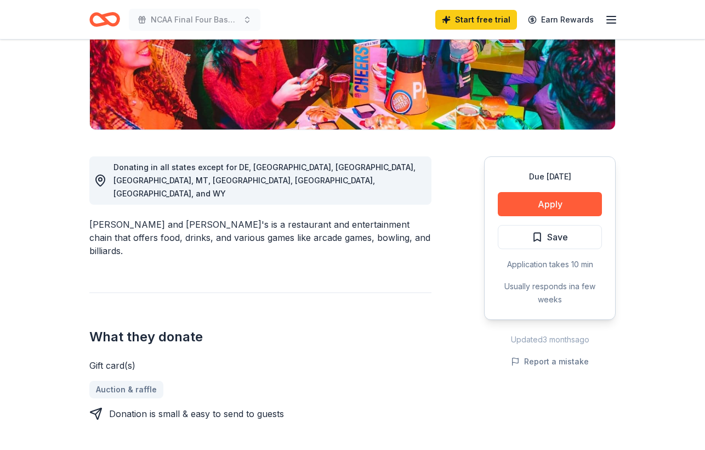
scroll to position [224, 0]
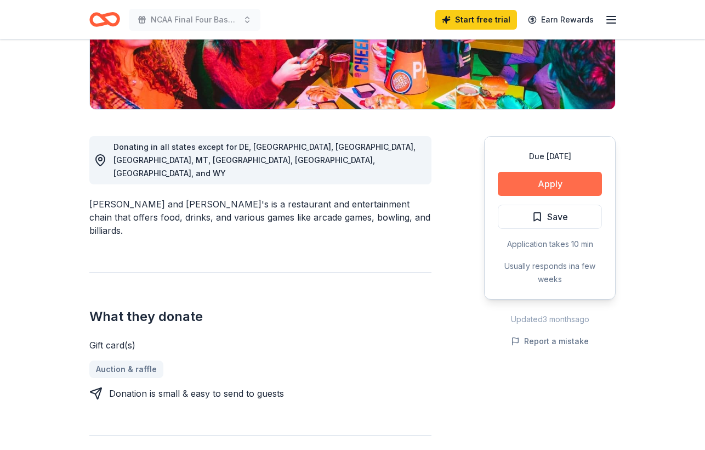
click at [552, 181] on button "Apply" at bounding box center [550, 184] width 104 height 24
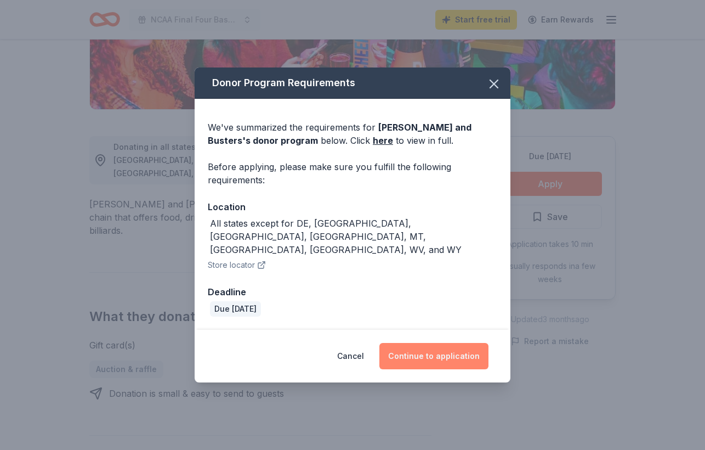
click at [433, 343] on button "Continue to application" at bounding box center [433, 356] width 109 height 26
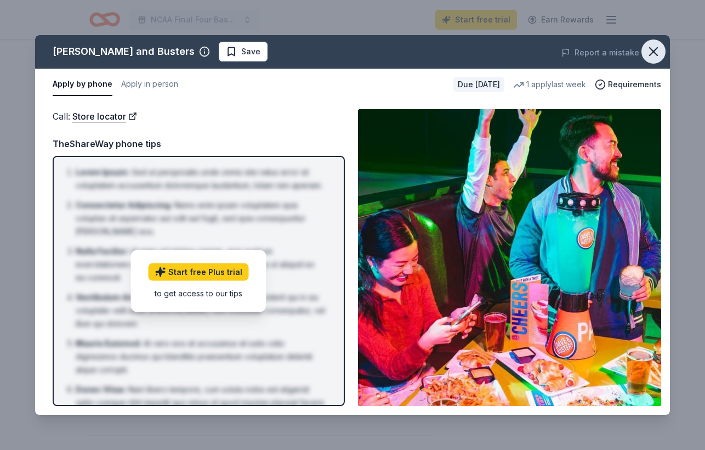
click at [658, 49] on icon "button" at bounding box center [653, 51] width 15 height 15
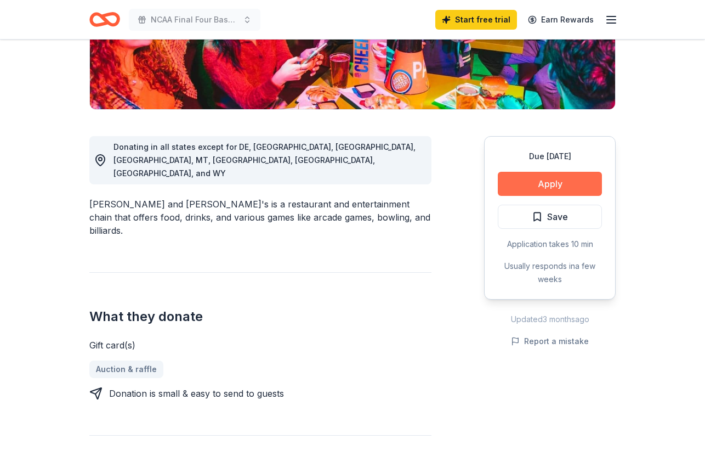
click at [577, 188] on button "Apply" at bounding box center [550, 184] width 104 height 24
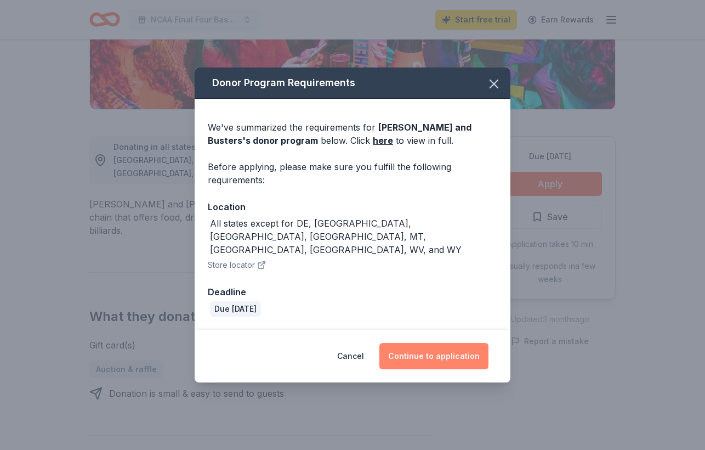
click at [446, 349] on button "Continue to application" at bounding box center [433, 356] width 109 height 26
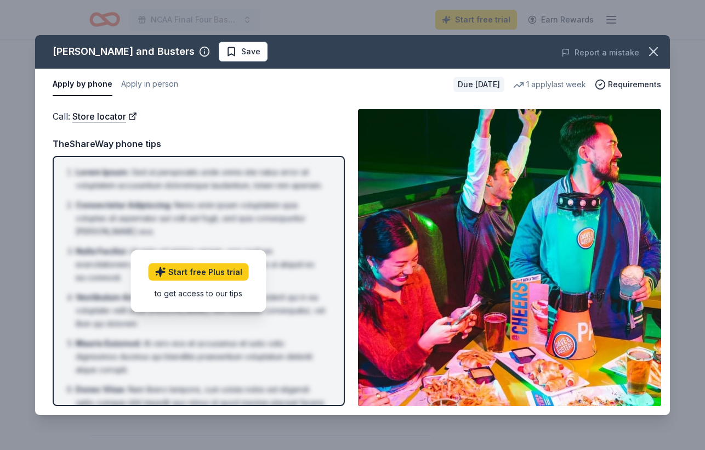
click at [222, 294] on div "to get access to our tips" at bounding box center [199, 293] width 100 height 12
click at [147, 84] on button "Apply in person" at bounding box center [149, 84] width 57 height 23
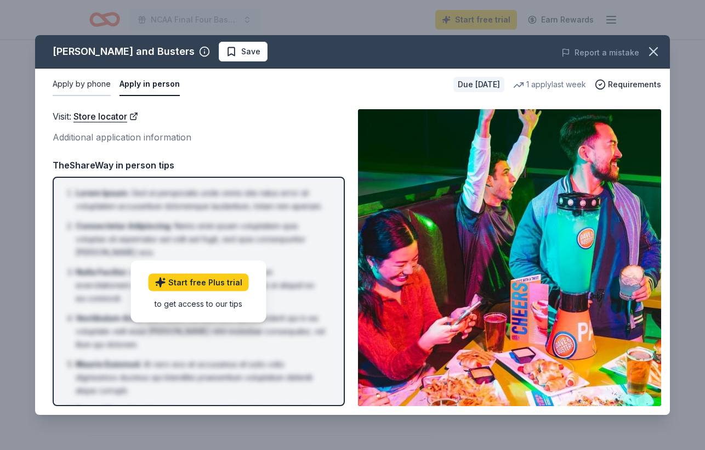
click at [96, 88] on button "Apply by phone" at bounding box center [82, 84] width 58 height 23
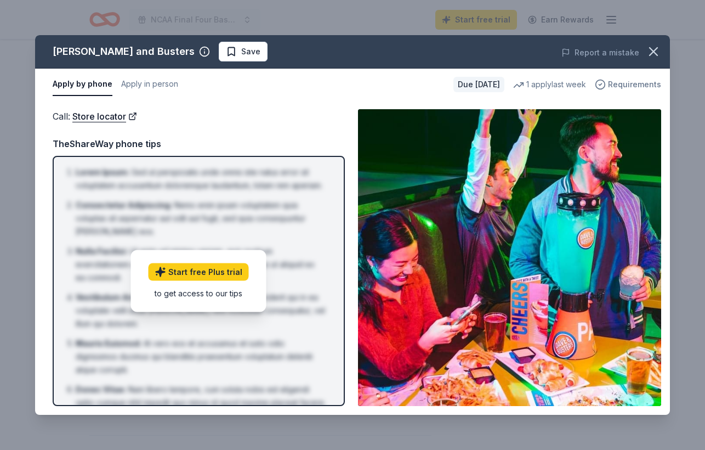
click at [614, 82] on span "Requirements" at bounding box center [634, 84] width 53 height 13
click at [660, 43] on button "button" at bounding box center [653, 51] width 24 height 24
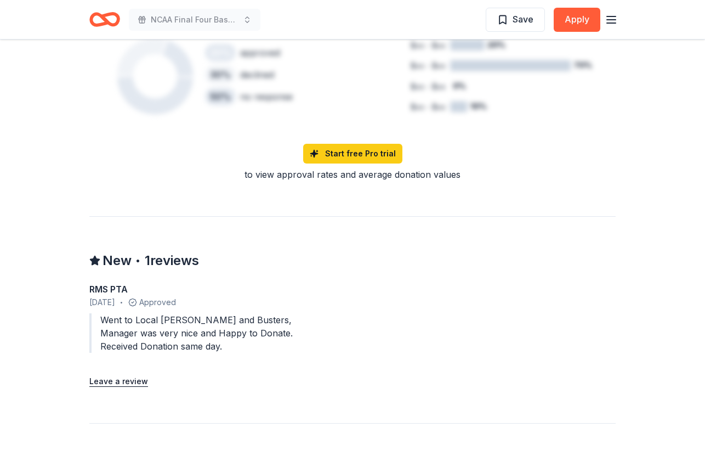
scroll to position [808, 0]
